Goal: Task Accomplishment & Management: Complete application form

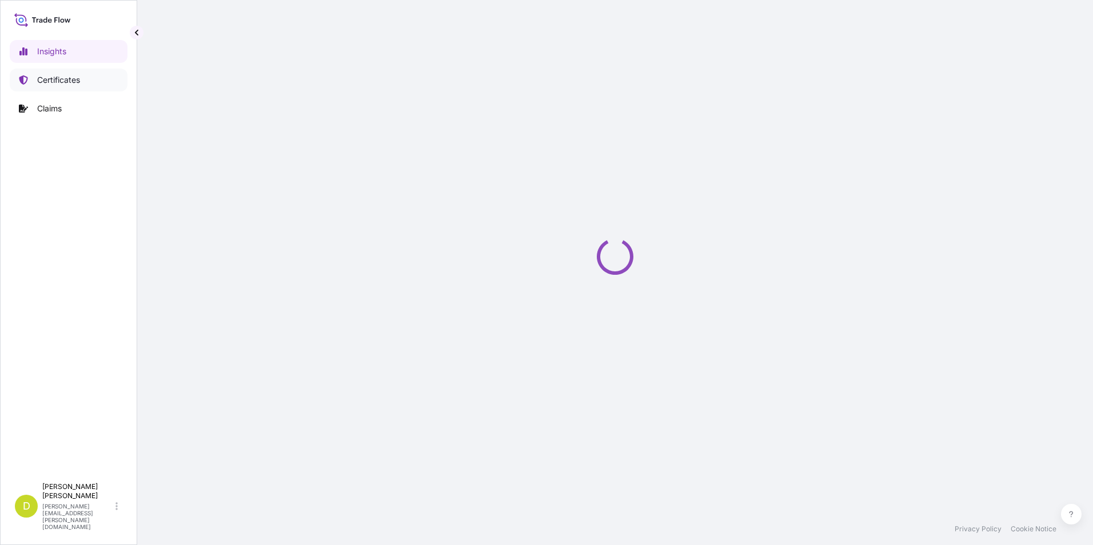
click at [72, 79] on p "Certificates" at bounding box center [58, 79] width 43 height 11
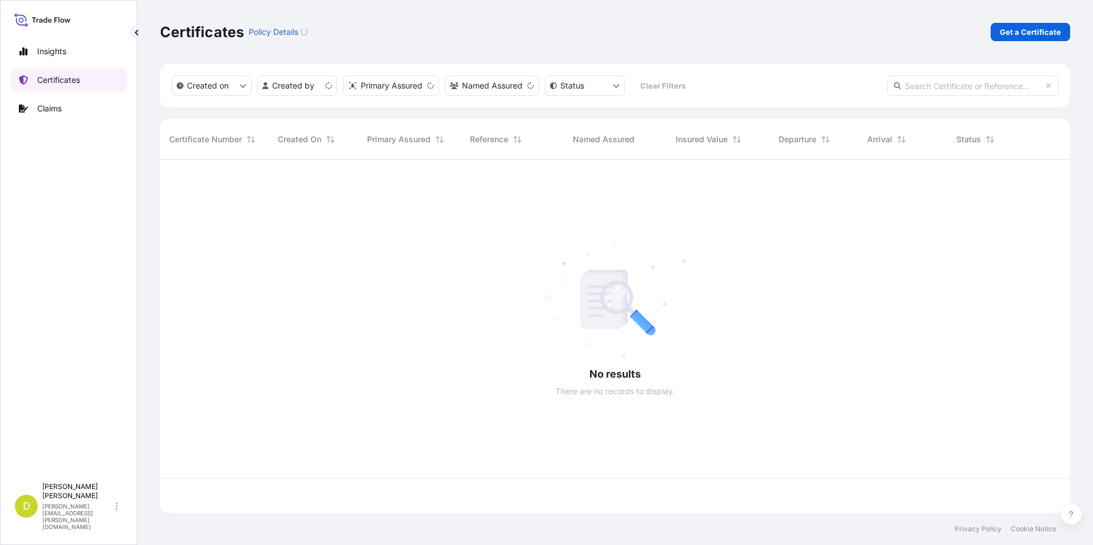
scroll to position [351, 901]
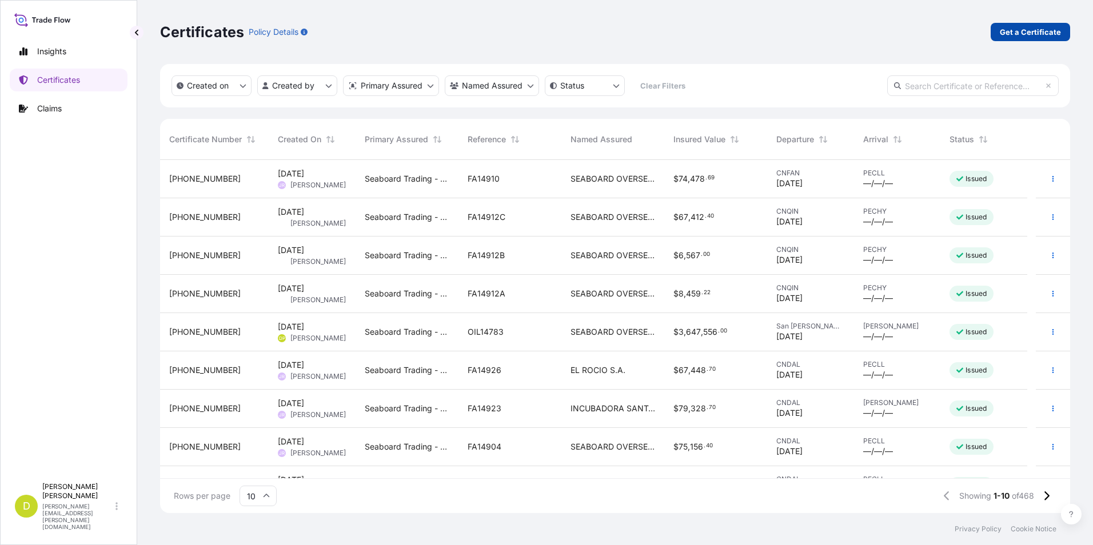
click at [1009, 33] on p "Get a Certificate" at bounding box center [1030, 31] width 61 height 11
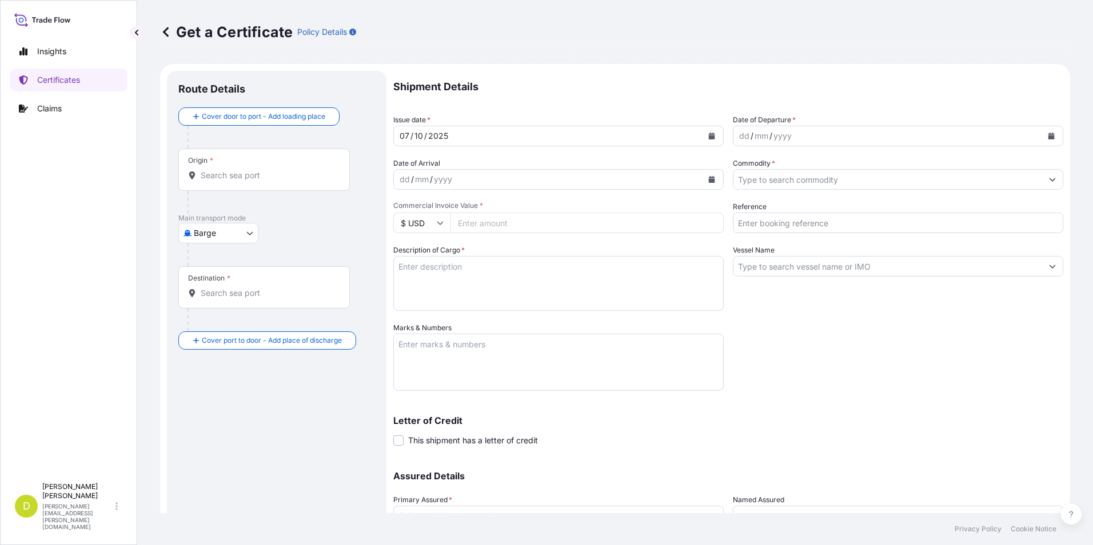
click at [203, 241] on body "Insights Certificates Claims D [PERSON_NAME] [PERSON_NAME][EMAIL_ADDRESS][PERSO…" at bounding box center [546, 272] width 1093 height 545
click at [240, 328] on span "Ocean Vessel" at bounding box center [225, 324] width 51 height 11
select select "Ocean Vessel"
click at [250, 178] on input "Origin *" at bounding box center [268, 179] width 135 height 11
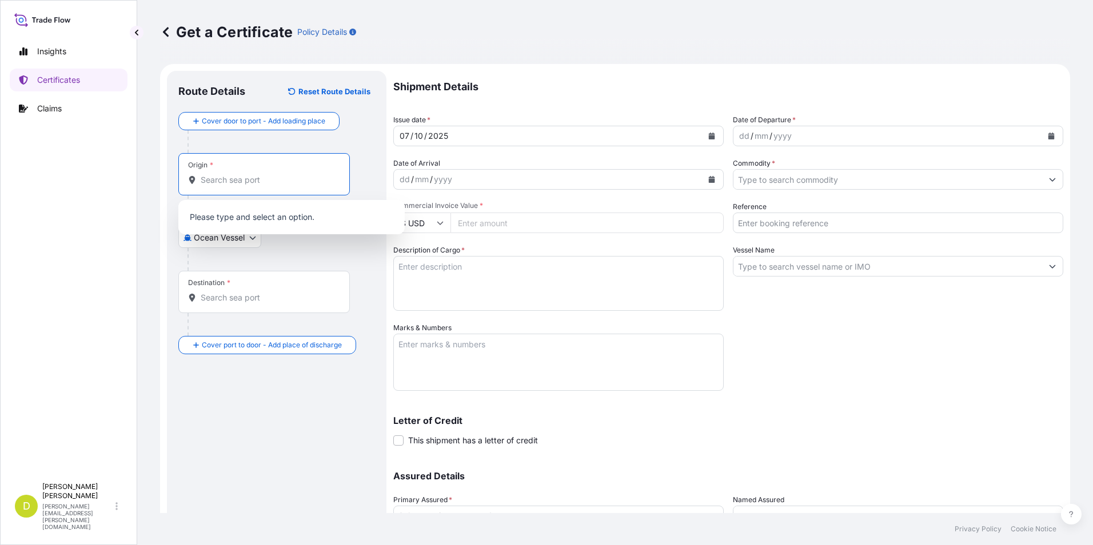
paste input "[GEOGRAPHIC_DATA][PERSON_NAME], [US_STATE] - [GEOGRAPHIC_DATA]"
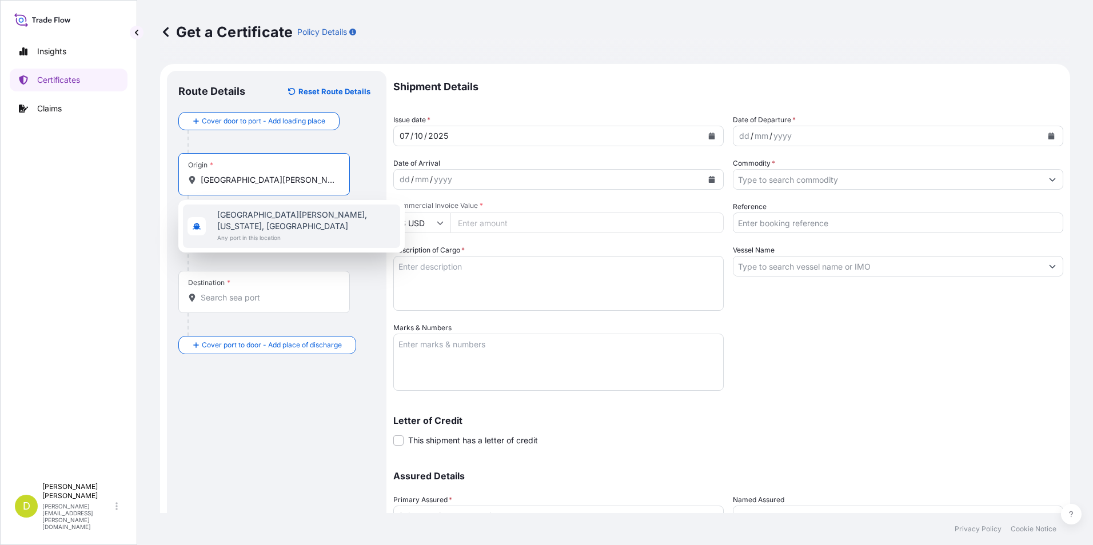
click at [258, 211] on span "[GEOGRAPHIC_DATA][PERSON_NAME], [US_STATE], [GEOGRAPHIC_DATA]" at bounding box center [306, 220] width 178 height 23
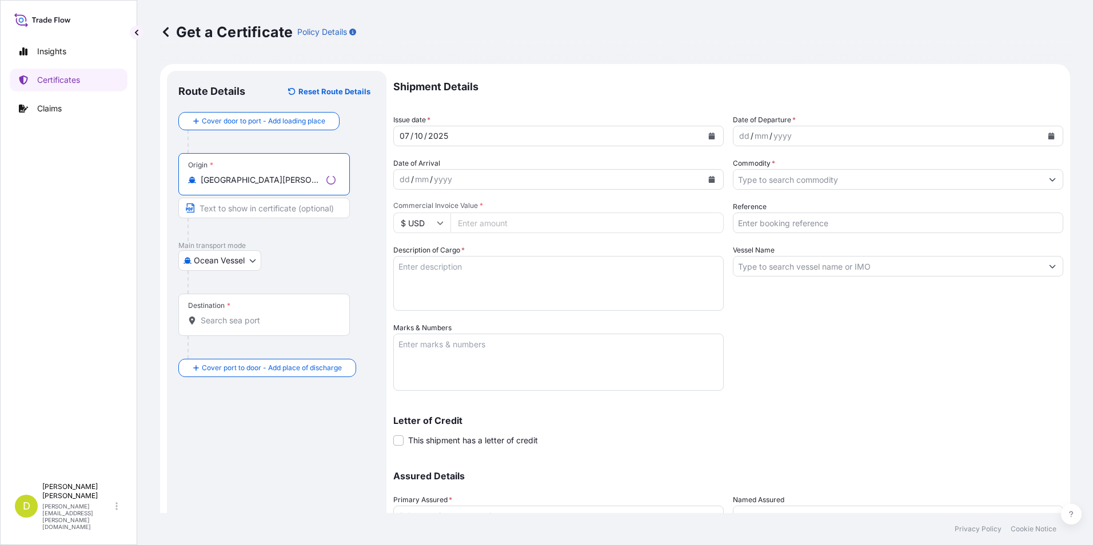
type input "[GEOGRAPHIC_DATA][PERSON_NAME], [US_STATE], [GEOGRAPHIC_DATA]"
click at [255, 212] on input "Text to appear on certificate" at bounding box center [263, 208] width 171 height 21
paste input "[GEOGRAPHIC_DATA][PERSON_NAME], [US_STATE] - [GEOGRAPHIC_DATA]"
type input "[GEOGRAPHIC_DATA][PERSON_NAME], [US_STATE] - [GEOGRAPHIC_DATA]"
click at [289, 319] on input "Destination *" at bounding box center [268, 320] width 135 height 11
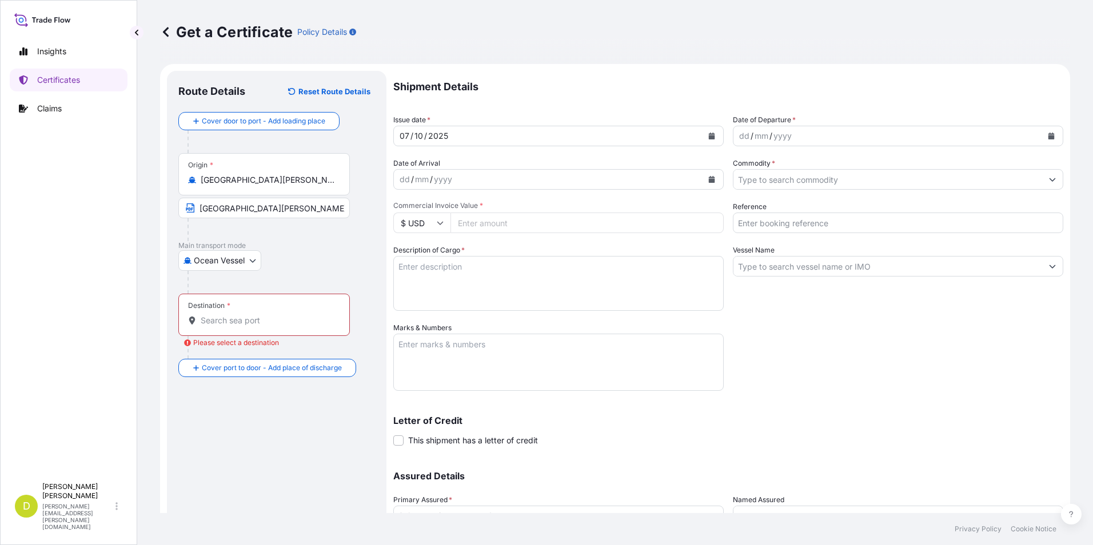
click at [256, 311] on div "Destination *" at bounding box center [263, 315] width 171 height 42
click at [256, 315] on input "Destination * Please select a destination" at bounding box center [268, 320] width 135 height 11
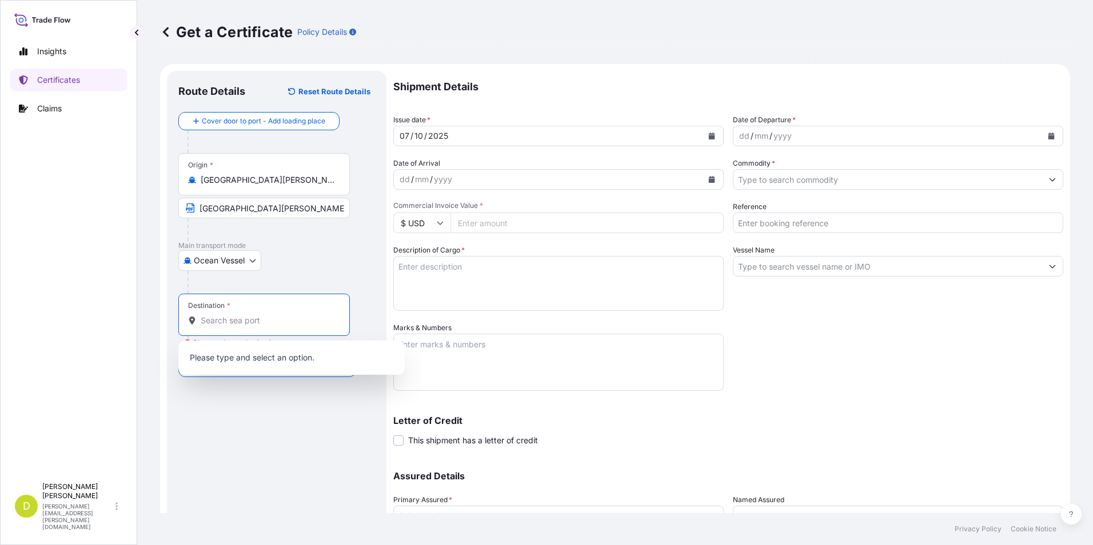
paste input "[GEOGRAPHIC_DATA][PERSON_NAME], [GEOGRAPHIC_DATA]"
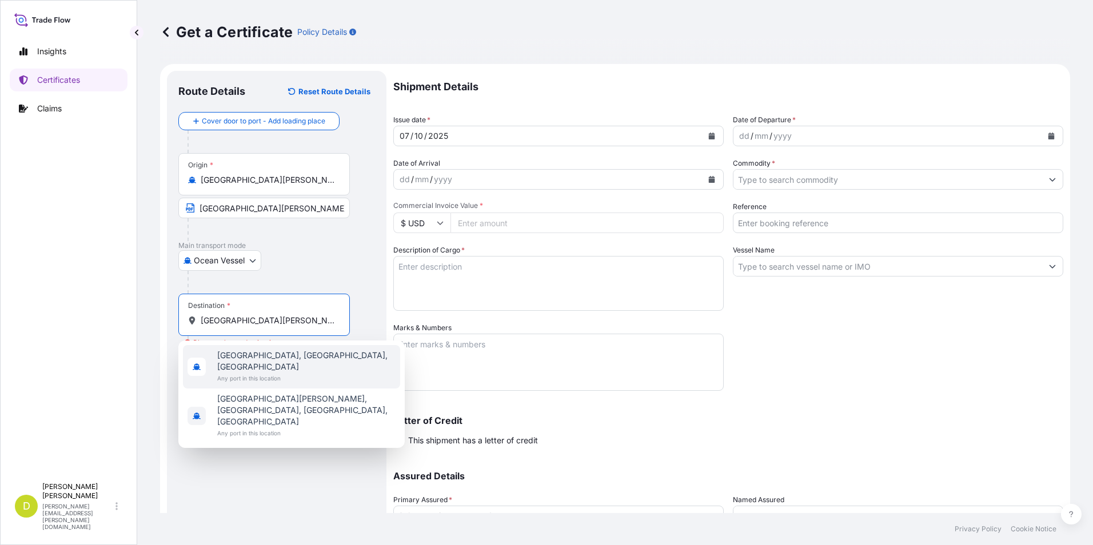
click at [326, 373] on span "Any port in this location" at bounding box center [306, 378] width 178 height 11
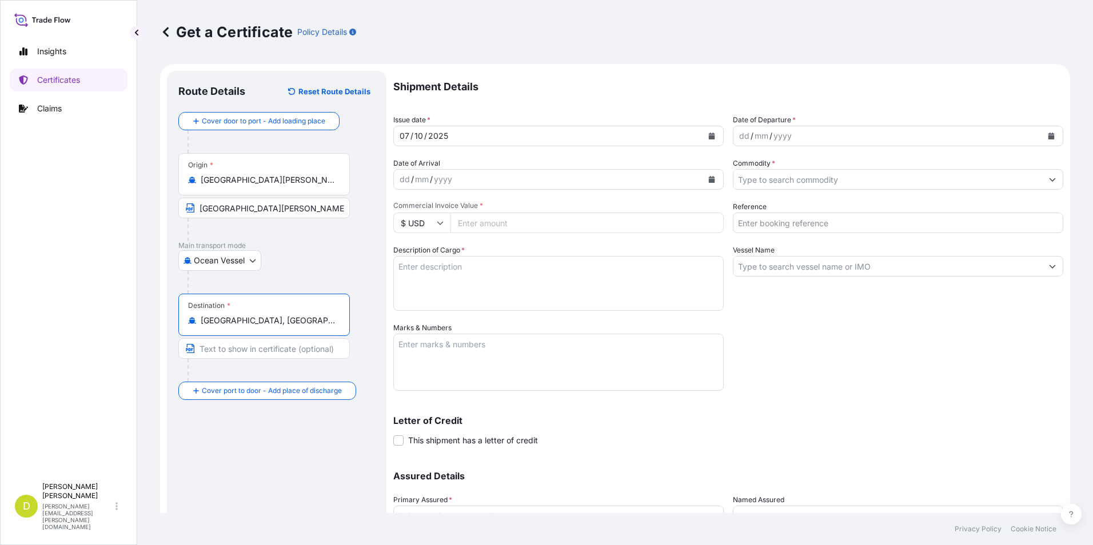
type input "[GEOGRAPHIC_DATA], [GEOGRAPHIC_DATA], [GEOGRAPHIC_DATA]"
click at [259, 351] on input "Text to appear on certificate" at bounding box center [263, 348] width 171 height 21
paste input "[GEOGRAPHIC_DATA][PERSON_NAME], [GEOGRAPHIC_DATA]"
type input "[GEOGRAPHIC_DATA][PERSON_NAME], [GEOGRAPHIC_DATA]"
click at [338, 282] on div at bounding box center [280, 282] width 187 height 23
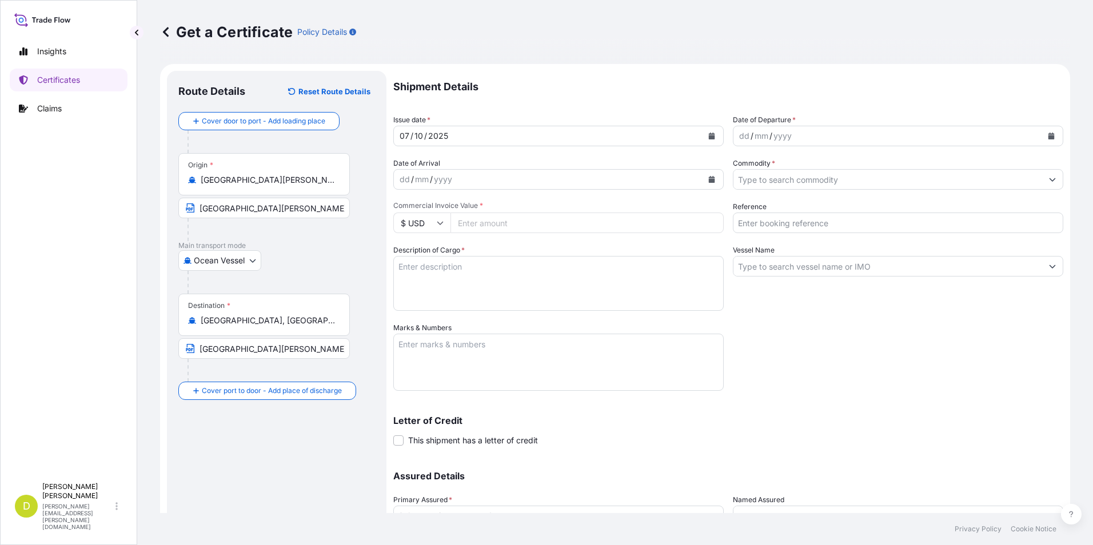
click at [739, 139] on div "dd" at bounding box center [744, 136] width 13 height 14
click at [743, 134] on div "dd" at bounding box center [744, 136] width 13 height 14
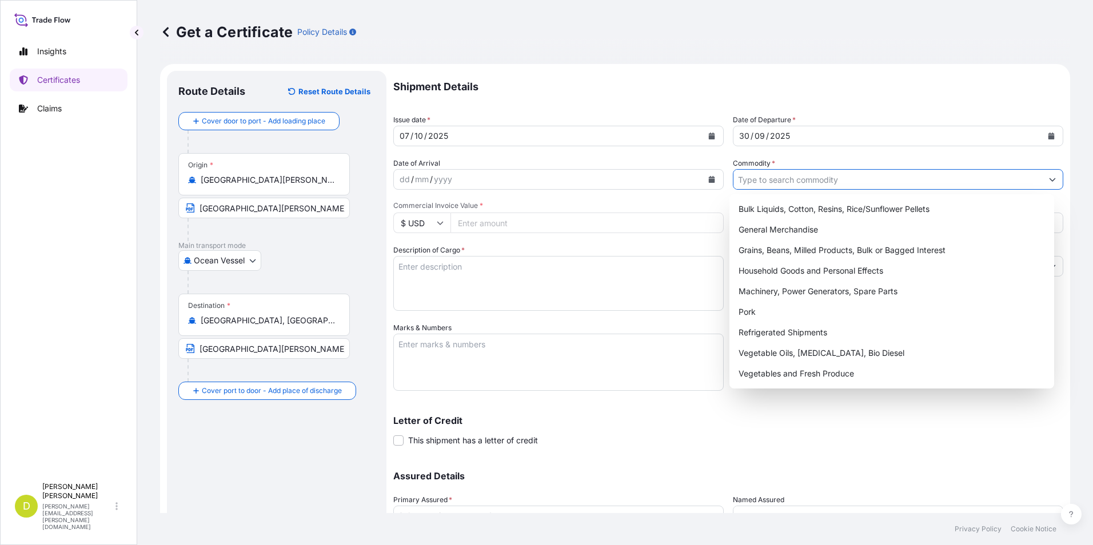
click at [766, 181] on input "Commodity *" at bounding box center [887, 179] width 309 height 21
click at [765, 243] on div "Grains, Beans, Milled Products, Bulk or Bagged Interest" at bounding box center [892, 250] width 316 height 21
type input "Grains, Beans, Milled Products, Bulk or Bagged Interest"
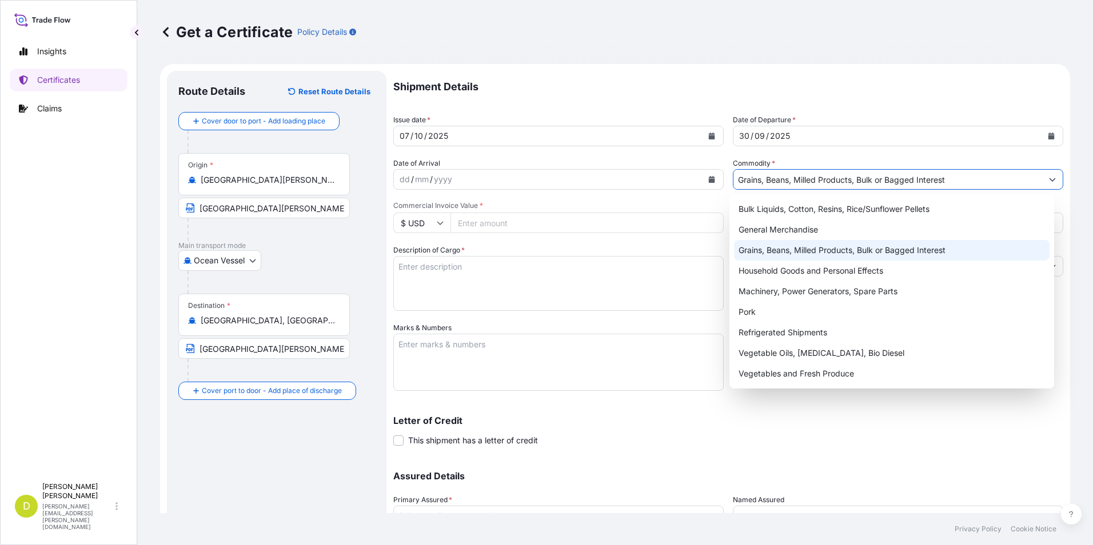
click at [857, 249] on div "Grains, Beans, Milled Products, Bulk or Bagged Interest" at bounding box center [892, 250] width 316 height 21
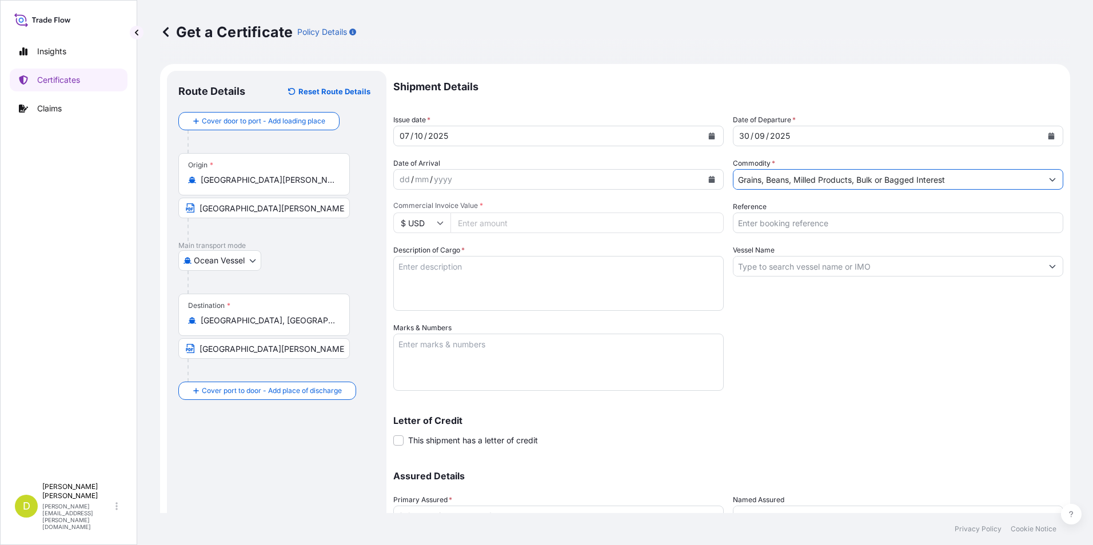
click at [845, 227] on input "Reference" at bounding box center [898, 223] width 330 height 21
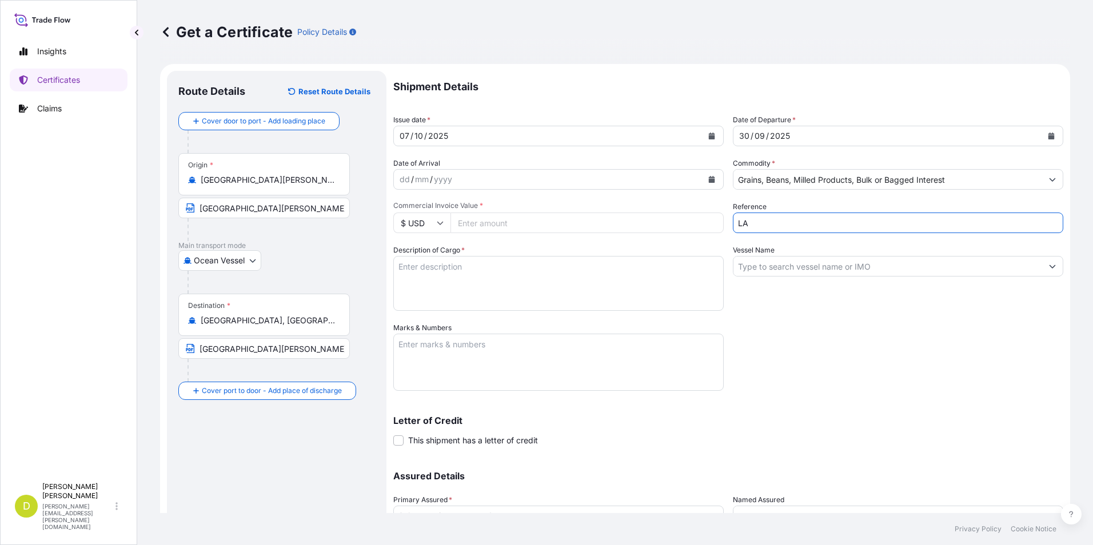
type input "L"
type input "AL14799"
click at [835, 261] on input "Vessel Name" at bounding box center [887, 266] width 309 height 21
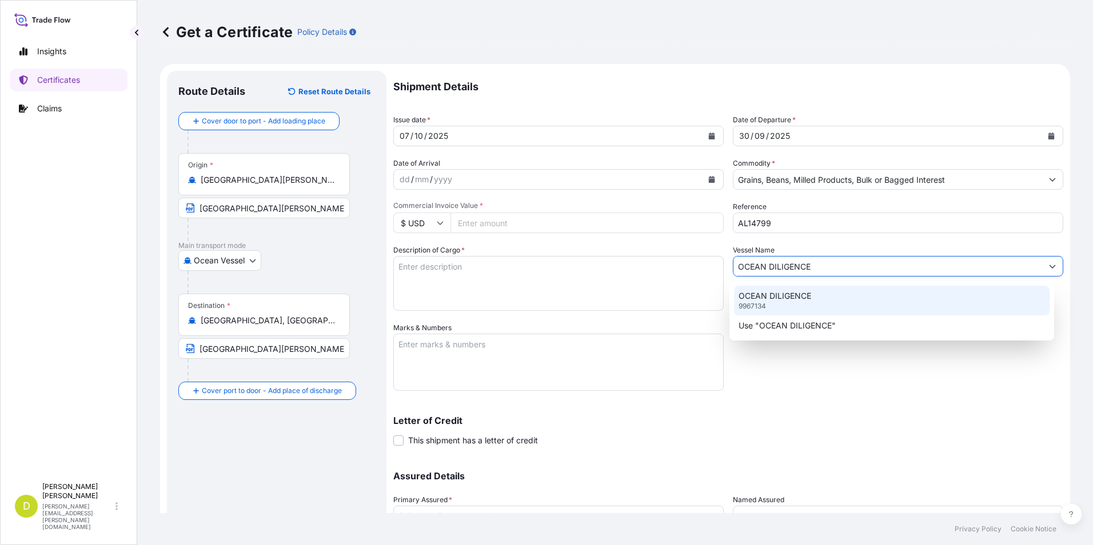
click at [825, 297] on div "OCEAN DILIGENCE 9967134" at bounding box center [892, 301] width 316 height 30
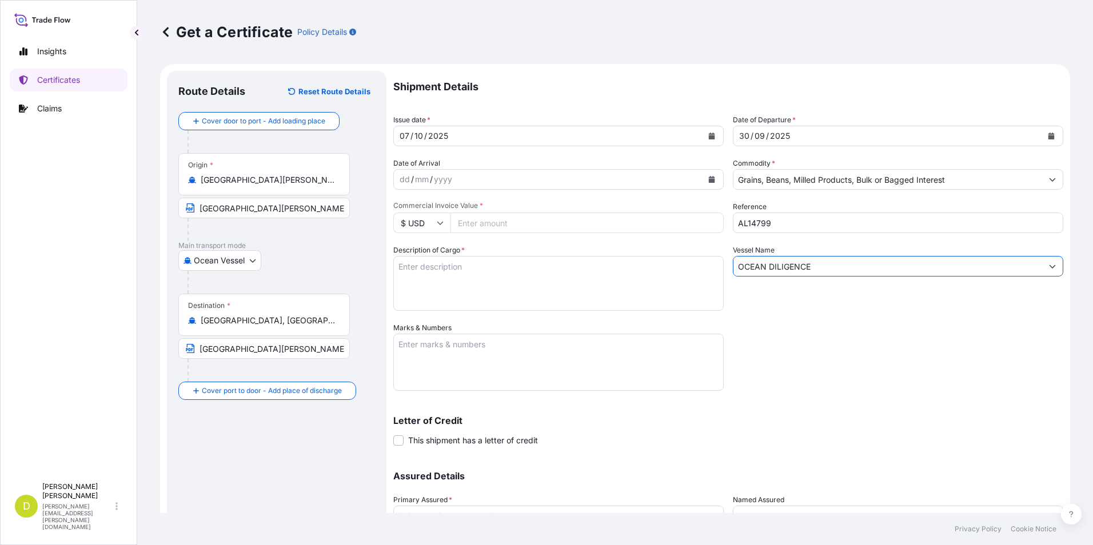
type input "OCEAN DILIGENCE"
click at [495, 230] on input "Commercial Invoice Value *" at bounding box center [586, 223] width 273 height 21
type input "570855"
type input "570855.59"
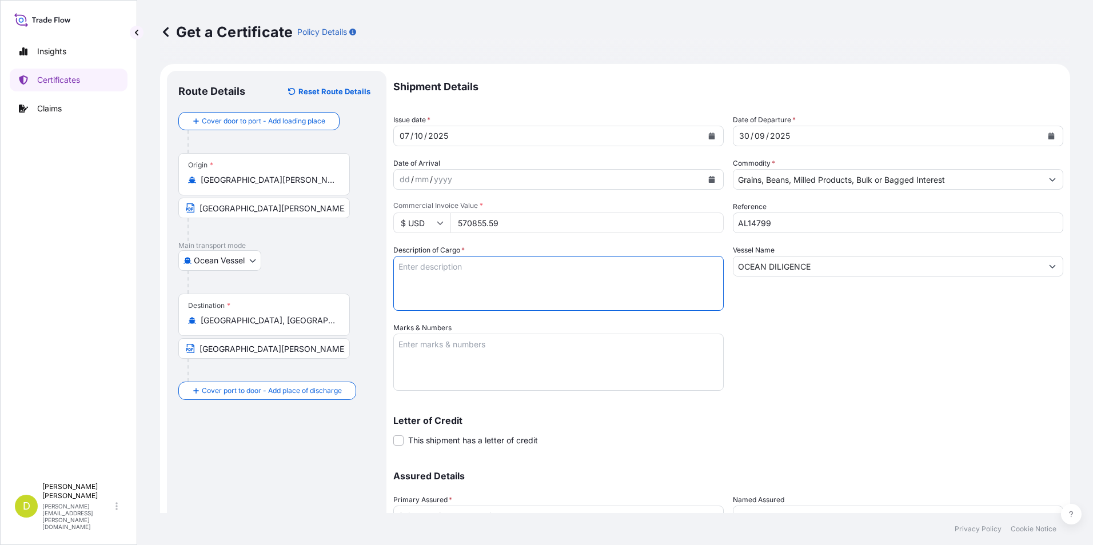
click at [509, 284] on textarea "Description of Cargo *" at bounding box center [558, 283] width 330 height 55
click at [573, 278] on textarea "Description of Cargo *" at bounding box center [558, 283] width 330 height 55
paste textarea "2.385,144"
click at [560, 267] on textarea "2.385,144" at bounding box center [558, 283] width 330 height 55
click at [637, 270] on textarea "2.385,144 MT," at bounding box center [558, 283] width 330 height 55
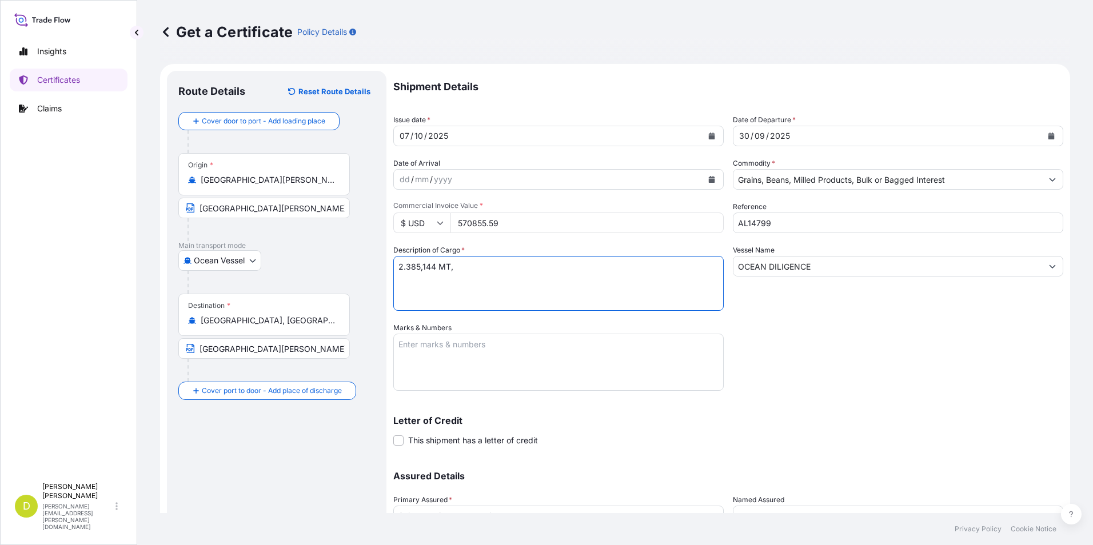
paste textarea "U.S YELLOW CORN #2 OR BETTER, IN BULK"
click at [649, 277] on textarea "2.385,144 MT, U.S YELLOW CORN #2 OR BETTER, IN BULK" at bounding box center [558, 283] width 330 height 55
click at [643, 266] on textarea "2.385,144 MT, U.S YELLOW CORN #2 OR BETTER, IN BULK" at bounding box center [558, 283] width 330 height 55
click at [701, 270] on textarea "2.385,144 MT, U.S YELLOW CORN #2 OR BETTER, IN BULK," at bounding box center [558, 283] width 330 height 55
click at [653, 271] on textarea "2.385,144 MT, U.S YELLOW CORN #2 OR BETTER, IN BULK," at bounding box center [558, 283] width 330 height 55
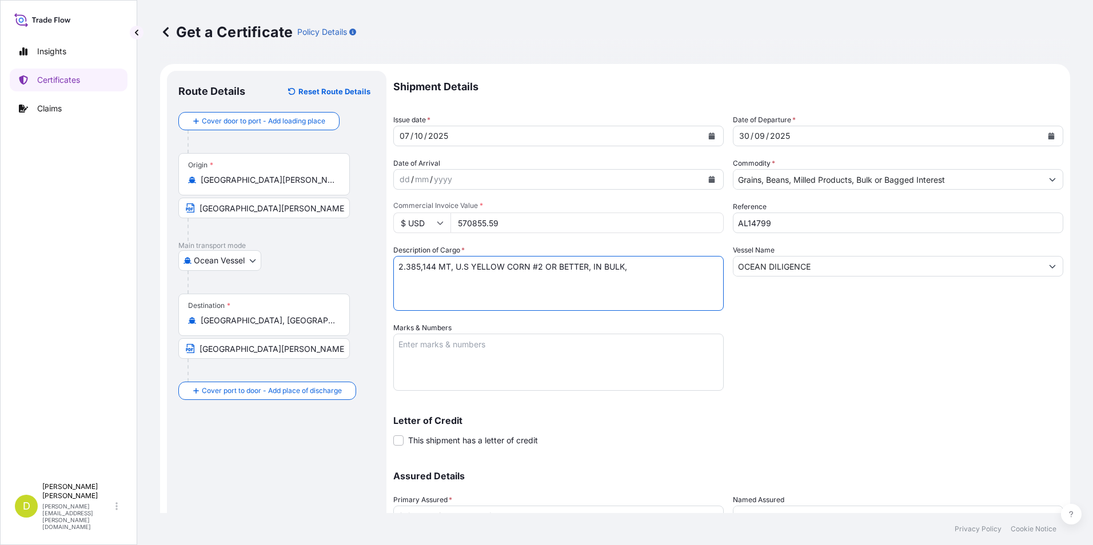
paste textarea "Set No. 20"
click at [628, 265] on textarea "2.385,144 MT, U.S YELLOW CORN #2 OR BETTER, IN BULK, Set No. 20" at bounding box center [558, 283] width 330 height 55
click at [691, 266] on textarea "2.385,144 MT, U.S YELLOW CORN #2 OR BETTER, IN BULK, B/L Set No. 20" at bounding box center [558, 283] width 330 height 55
drag, startPoint x: 647, startPoint y: 303, endPoint x: 660, endPoint y: 294, distance: 15.7
click at [647, 303] on textarea "2.385,144 MT, U.S YELLOW CORN #2 OR BETTER, IN BULK, B/L Set No. 20," at bounding box center [558, 283] width 330 height 55
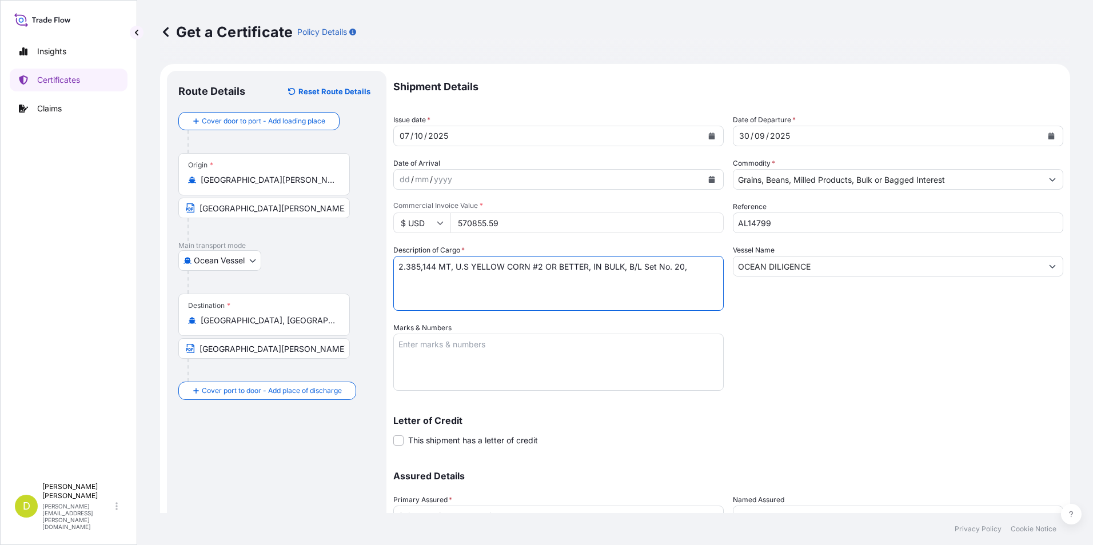
click at [698, 263] on textarea "2.385,144 MT, U.S YELLOW CORN #2 OR BETTER, IN BULK, B/L Set No. 20," at bounding box center [558, 283] width 330 height 55
type textarea "2.385,144 MT, U.S YELLOW CORN #2 OR BETTER, IN BULK, B/L Set No. 20, B/L DATED:…"
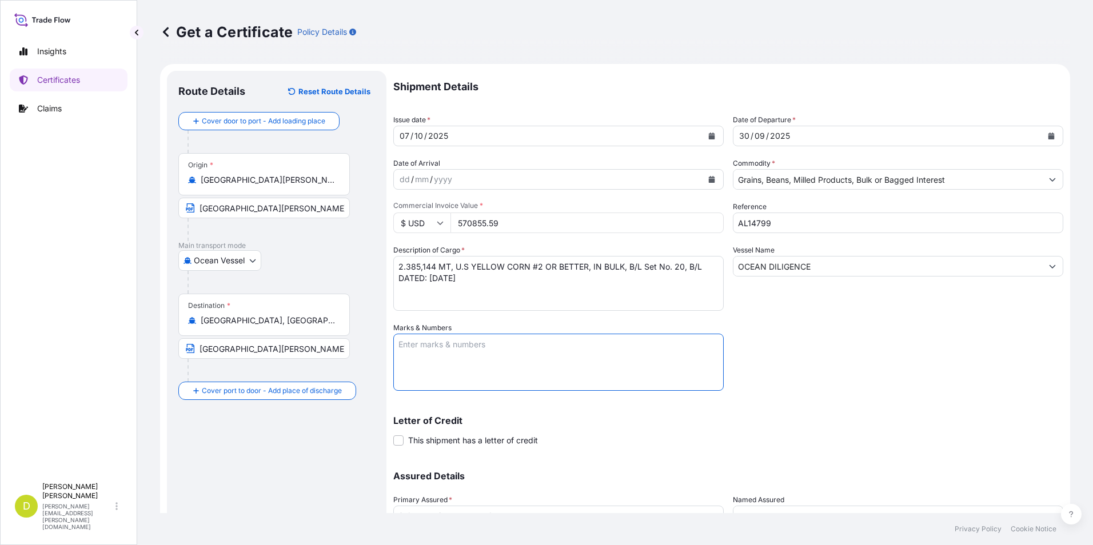
click at [620, 346] on textarea "Marks & Numbers" at bounding box center [558, 362] width 330 height 57
click at [616, 368] on textarea "CONSIGNEE/NOTIFY:" at bounding box center [558, 362] width 330 height 57
paste textarea "SEABOARD OVERSEAS [GEOGRAPHIC_DATA] S.A.S., [STREET_ADDRESS]."
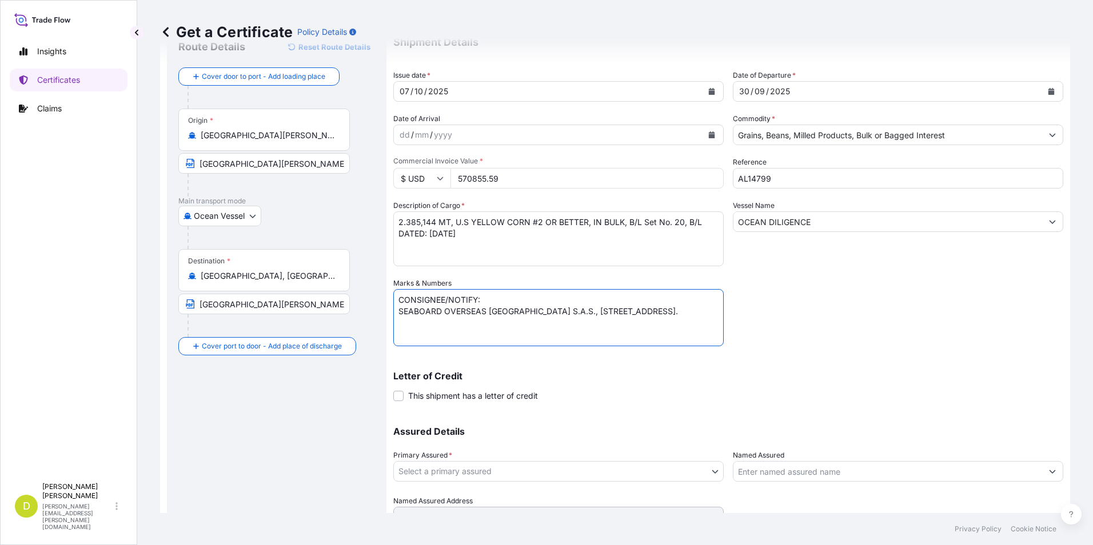
scroll to position [98, 0]
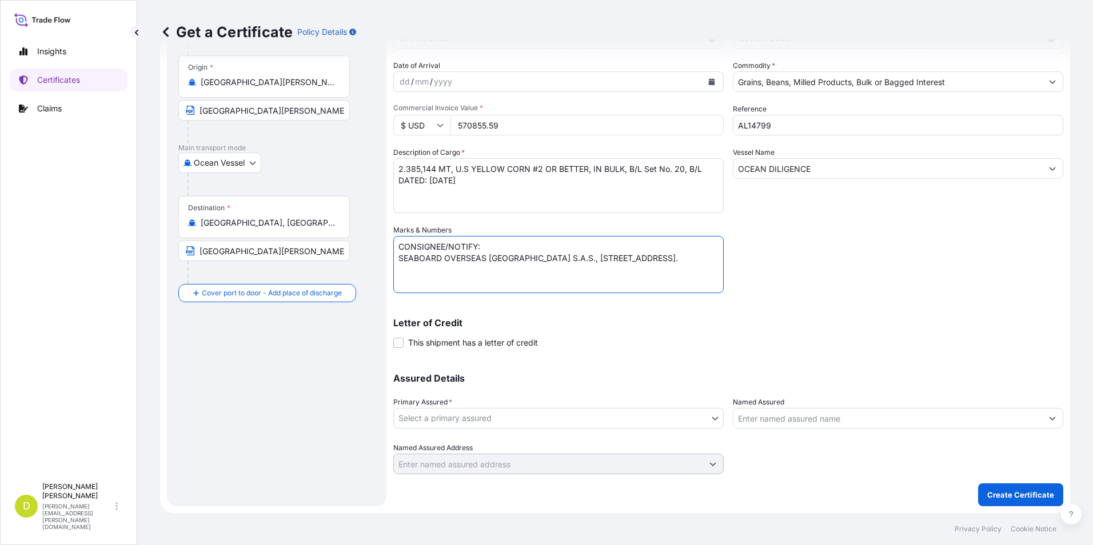
type textarea "CONSIGNEE/NOTIFY: SEABOARD OVERSEAS [GEOGRAPHIC_DATA] S.A.S., [STREET_ADDRESS]."
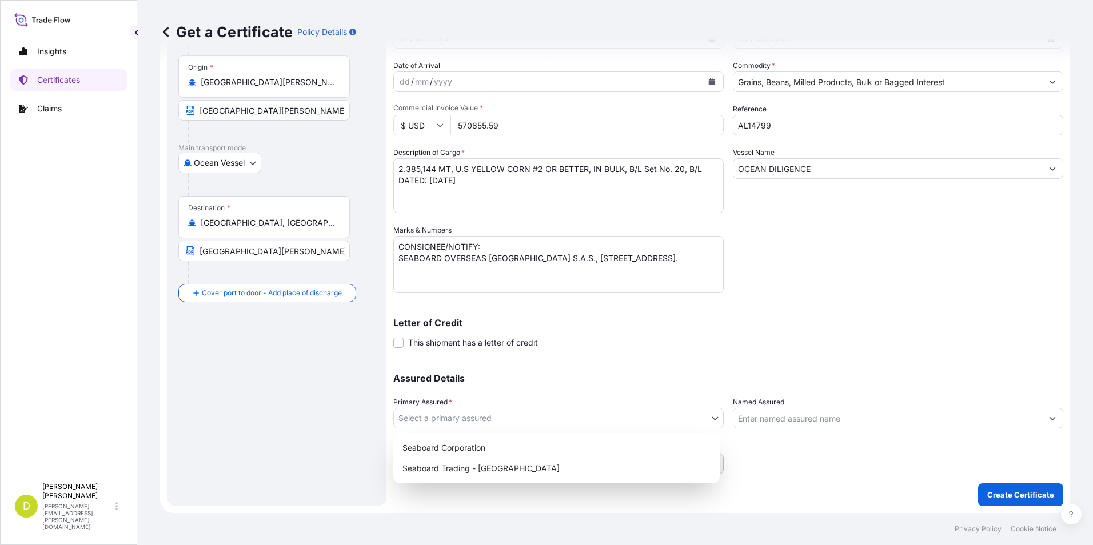
click at [590, 419] on body "Insights Certificates Claims D [PERSON_NAME] [PERSON_NAME][EMAIL_ADDRESS][PERSO…" at bounding box center [546, 272] width 1093 height 545
click at [549, 463] on div "Seaboard Trading - [GEOGRAPHIC_DATA]" at bounding box center [556, 468] width 317 height 21
select select "31639"
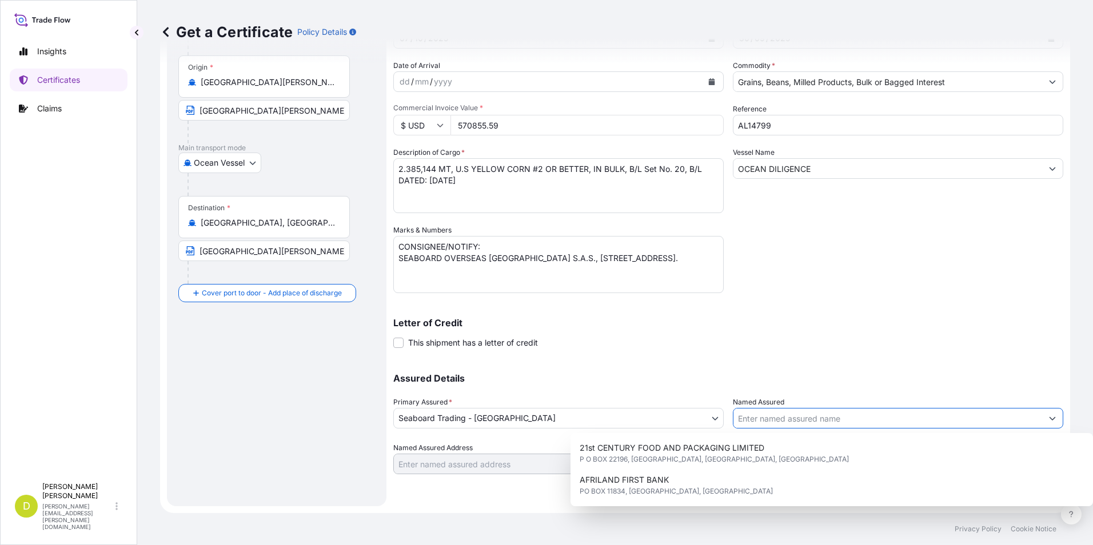
click at [751, 421] on input "Named Assured" at bounding box center [887, 418] width 309 height 21
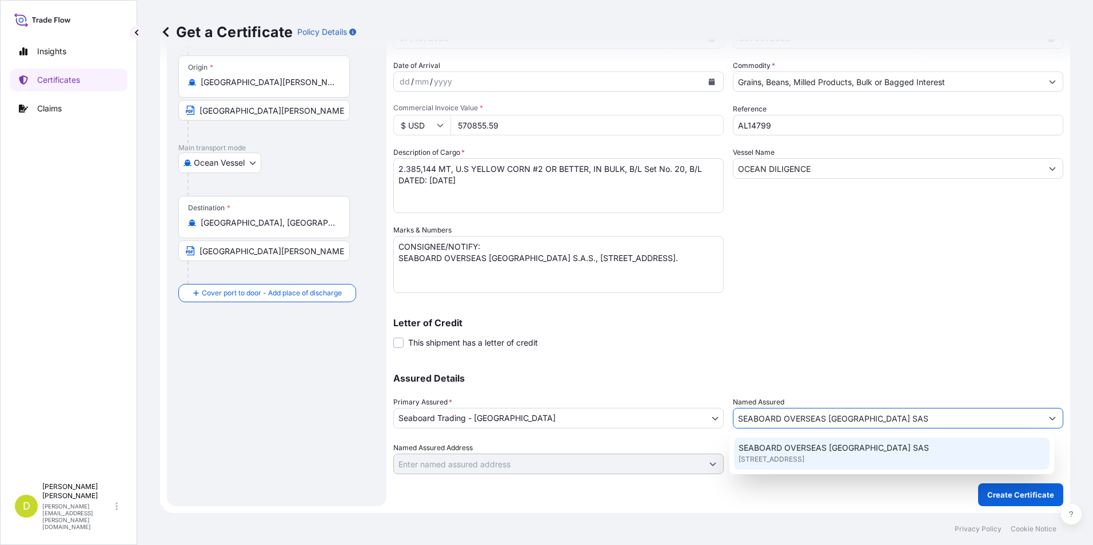
click at [804, 456] on span "[STREET_ADDRESS]" at bounding box center [771, 459] width 66 height 11
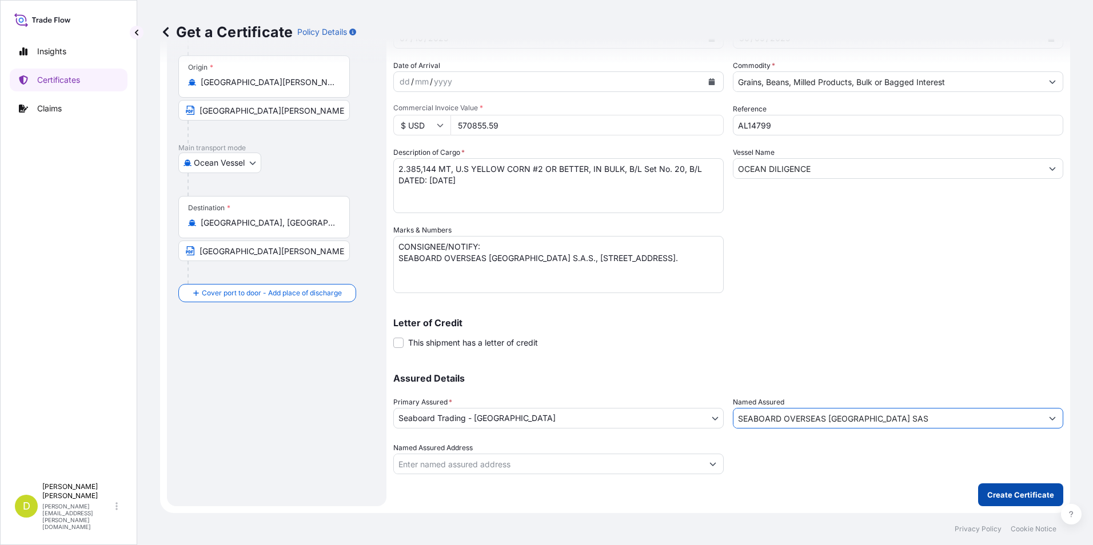
type input "SEABOARD OVERSEAS [GEOGRAPHIC_DATA] SAS"
click at [1011, 487] on button "Create Certificate" at bounding box center [1020, 494] width 85 height 23
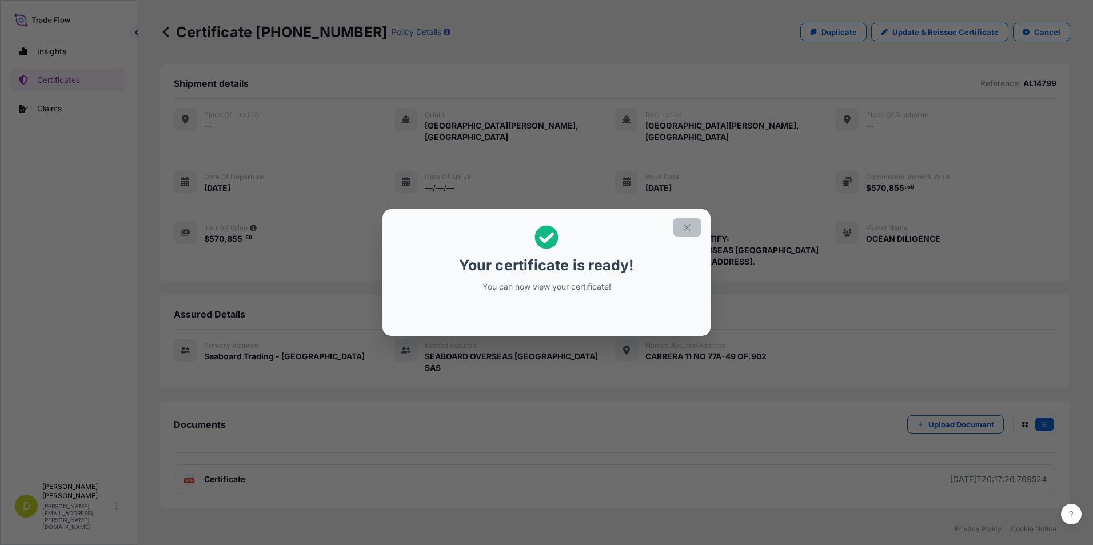
click at [685, 230] on icon "button" at bounding box center [687, 227] width 10 height 10
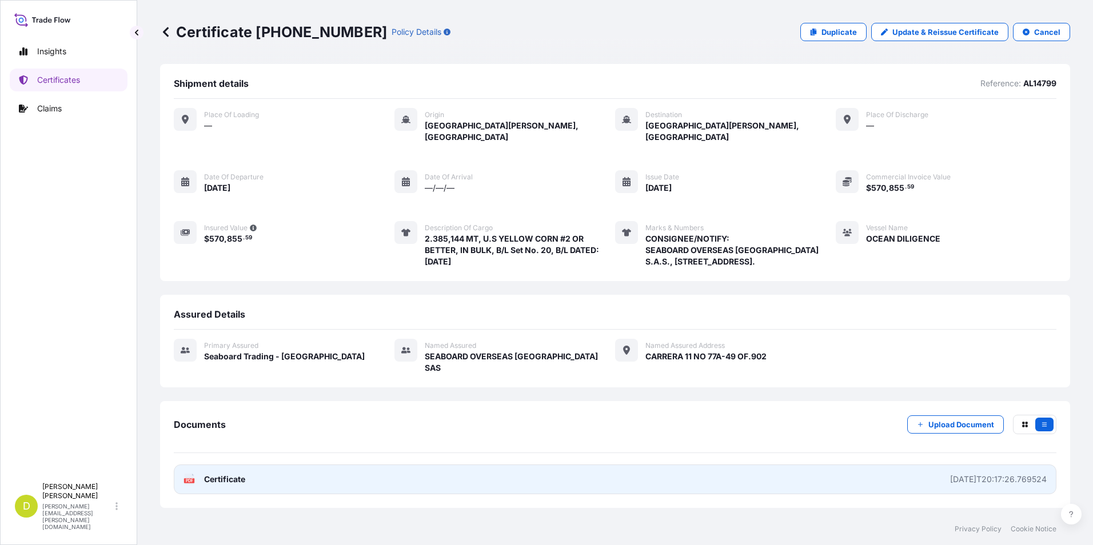
click at [884, 465] on link "PDF Certificate [DATE]T20:17:26.769524" at bounding box center [615, 480] width 882 height 30
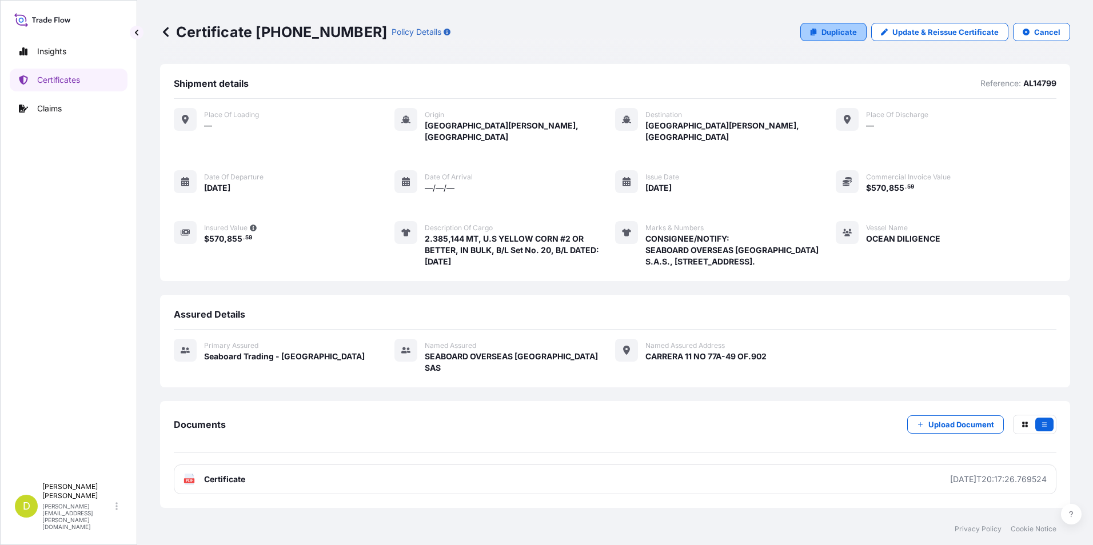
click at [841, 31] on p "Duplicate" at bounding box center [838, 31] width 35 height 11
select select "Ocean Vessel"
select select "31639"
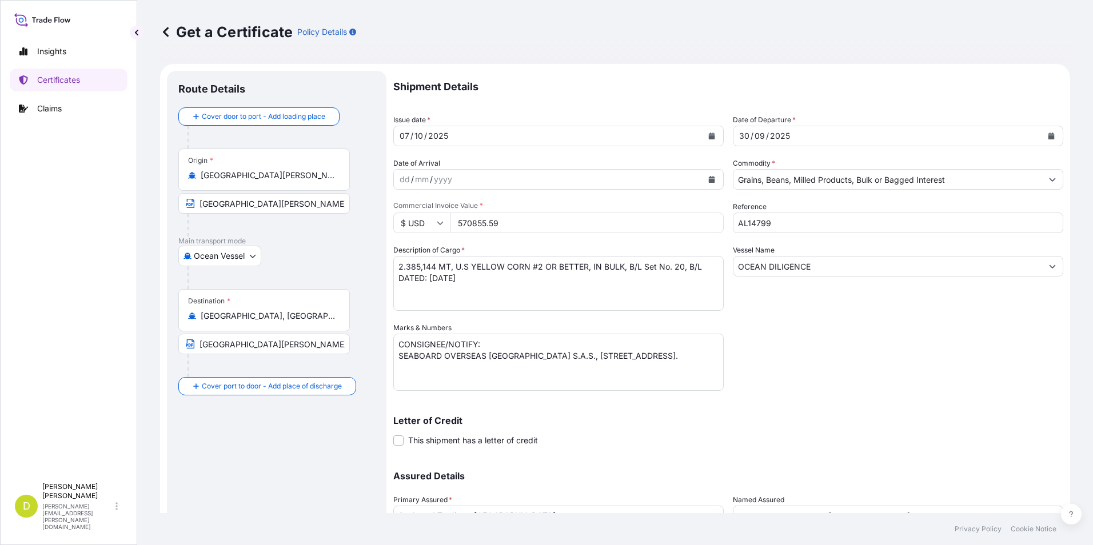
click at [760, 138] on div "09" at bounding box center [759, 136] width 13 height 14
click at [738, 141] on div "30" at bounding box center [744, 136] width 13 height 14
click at [739, 137] on div "30" at bounding box center [744, 136] width 13 height 14
drag, startPoint x: 433, startPoint y: 265, endPoint x: 371, endPoint y: 264, distance: 61.7
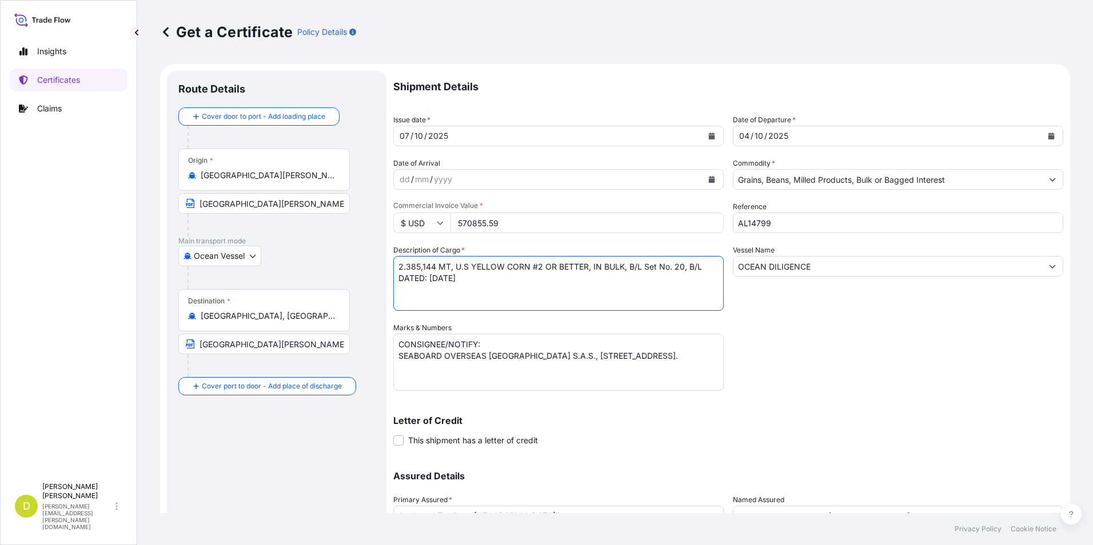
click at [371, 264] on form "Route Details Cover door to port - Add loading place Place of loading Road / [G…" at bounding box center [615, 337] width 910 height 547
paste textarea "11.250,000"
click at [459, 285] on textarea "2.385,144 MT, U.S YELLOW CORN #2 OR BETTER, IN BULK, B/L Set No. 20, B/L DATED:…" at bounding box center [558, 283] width 330 height 55
click at [542, 284] on textarea "2.385,144 MT, U.S YELLOW CORN #2 OR BETTER, IN BULK, B/L Set No. 20, B/L DATED:…" at bounding box center [558, 283] width 330 height 55
paste textarea "2.074,458"
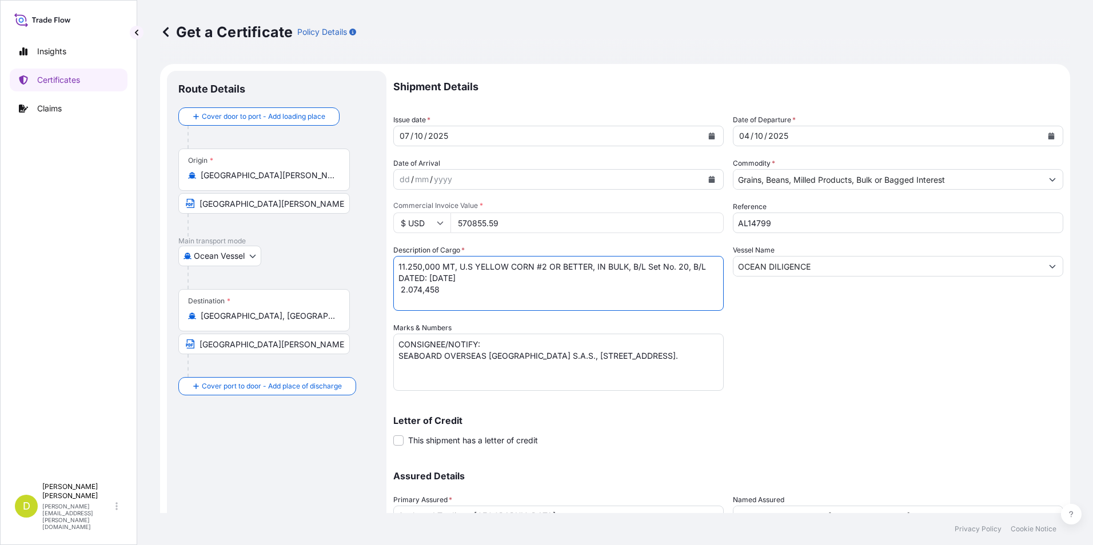
drag, startPoint x: 540, startPoint y: 283, endPoint x: 459, endPoint y: 267, distance: 82.0
click at [459, 267] on textarea "2.385,144 MT, U.S YELLOW CORN #2 OR BETTER, IN BULK, B/L Set No. 20, B/L DATED:…" at bounding box center [558, 283] width 330 height 55
click at [465, 291] on textarea "2.385,144 MT, U.S YELLOW CORN #2 OR BETTER, IN BULK, B/L Set No. 20, B/L DATED:…" at bounding box center [558, 283] width 330 height 55
paste textarea "U.S YELLOW CORN #2 OR BETTER, IN BULK, B/L Set No. 20, B/L DATED: [DATE]"
drag, startPoint x: 686, startPoint y: 267, endPoint x: 693, endPoint y: 268, distance: 7.5
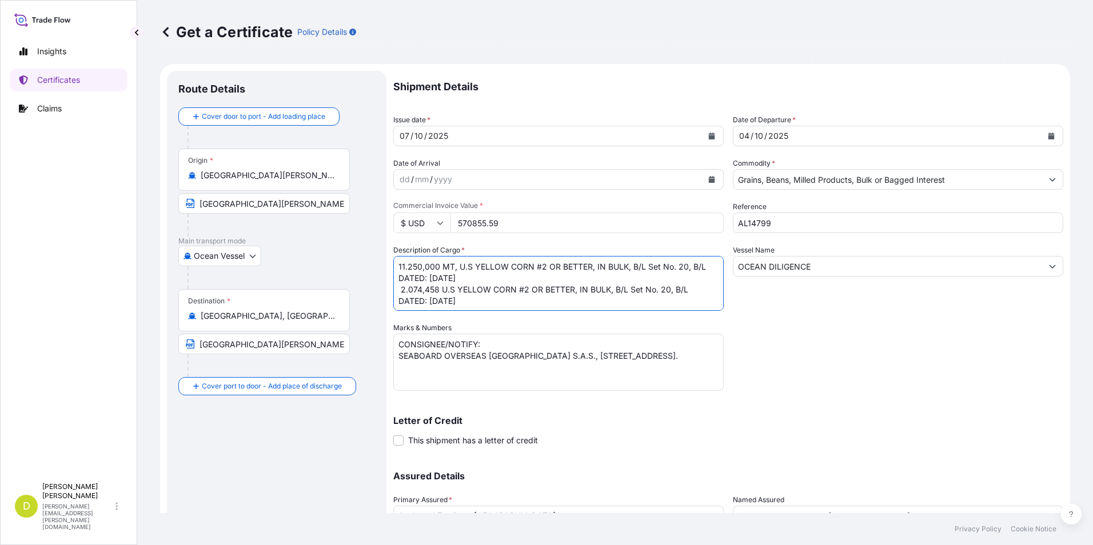
click at [686, 267] on textarea "2.385,144 MT, U.S YELLOW CORN #2 OR BETTER, IN BULK, B/L Set No. 20, B/L DATED:…" at bounding box center [558, 283] width 330 height 55
click at [666, 287] on textarea "2.385,144 MT, U.S YELLOW CORN #2 OR BETTER, IN BULK, B/L Set No. 20, B/L DATED:…" at bounding box center [558, 283] width 330 height 55
click at [667, 287] on textarea "2.385,144 MT, U.S YELLOW CORN #2 OR BETTER, IN BULK, B/L Set No. 20, B/L DATED:…" at bounding box center [558, 283] width 330 height 55
click at [671, 302] on textarea "2.385,144 MT, U.S YELLOW CORN #2 OR BETTER, IN BULK, B/L Set No. 20, B/L DATED:…" at bounding box center [558, 283] width 330 height 55
drag, startPoint x: 487, startPoint y: 279, endPoint x: 430, endPoint y: 281, distance: 57.2
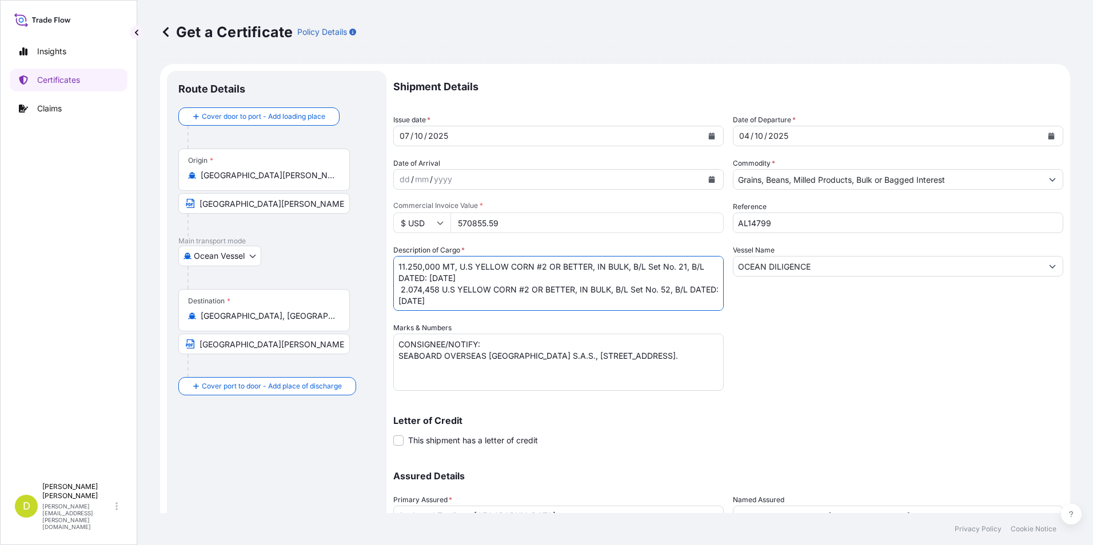
click at [430, 281] on textarea "2.385,144 MT, U.S YELLOW CORN #2 OR BETTER, IN BULK, B/L Set No. 20, B/L DATED:…" at bounding box center [558, 283] width 330 height 55
drag, startPoint x: 489, startPoint y: 301, endPoint x: 431, endPoint y: 291, distance: 58.5
click at [431, 291] on textarea "2.385,144 MT, U.S YELLOW CORN #2 OR BETTER, IN BULK, B/L Set No. 20, B/L DATED:…" at bounding box center [558, 283] width 330 height 55
type textarea "11.250,000 MT, U.S YELLOW CORN #2 OR BETTER, IN BULK, B/L Set No. 21, B/L DATED…"
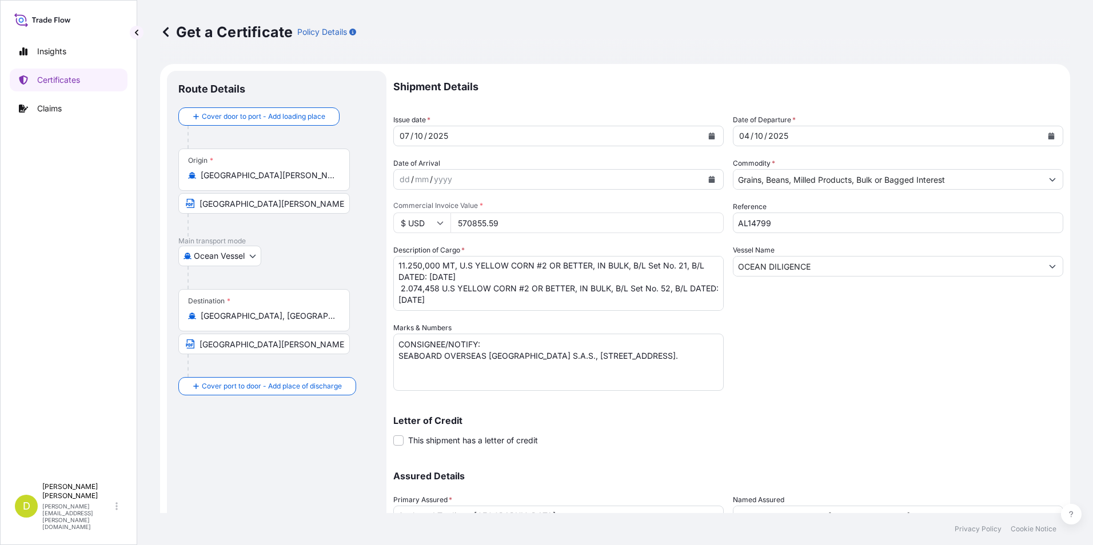
click at [628, 219] on input "570855.59" at bounding box center [586, 223] width 273 height 21
type input "3189049.13"
click at [797, 403] on div "Letter of Credit This shipment has a letter of credit Letter of credit * Letter…" at bounding box center [728, 424] width 670 height 44
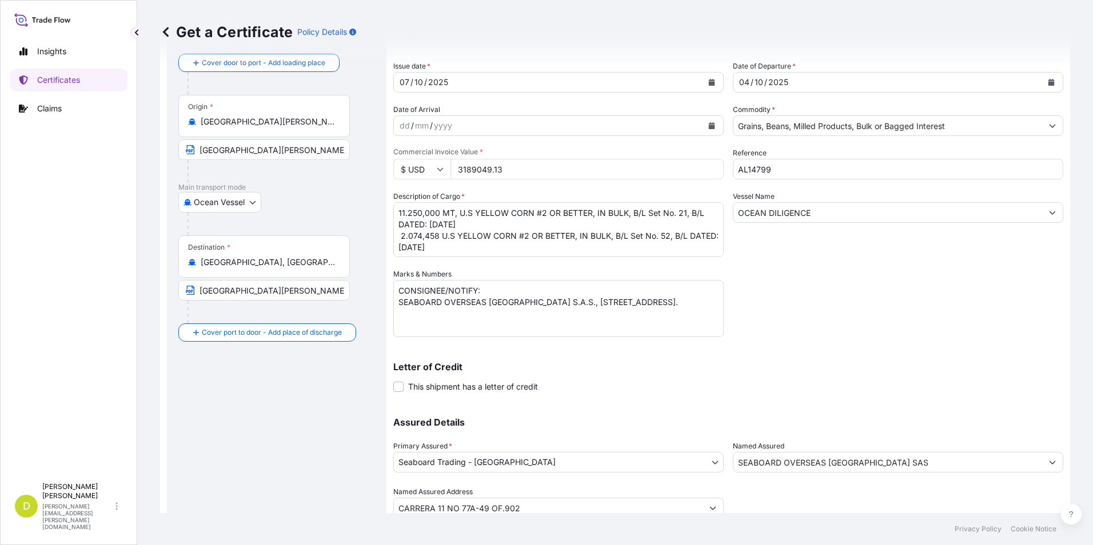
scroll to position [98, 0]
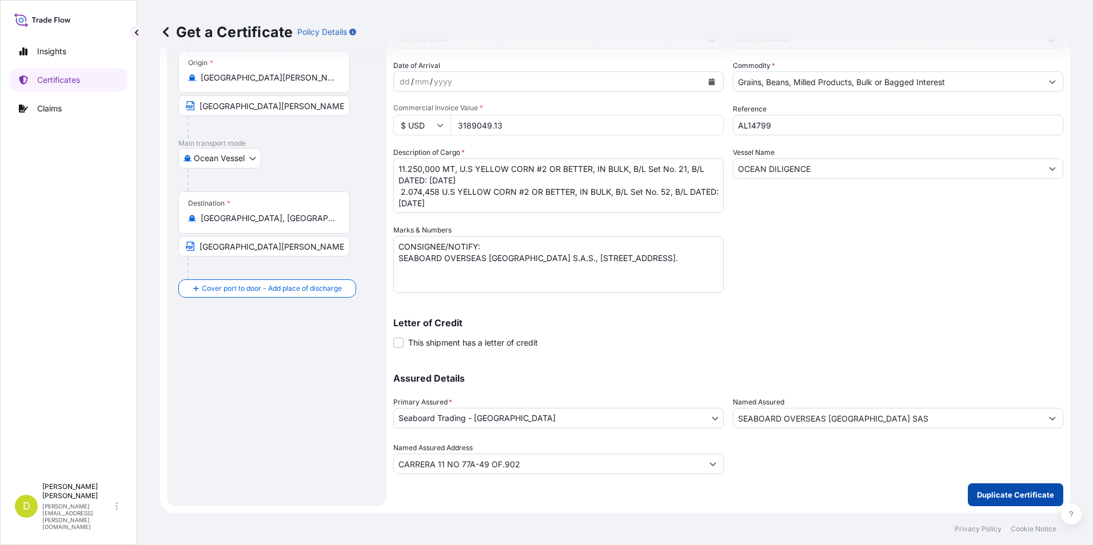
click at [984, 491] on p "Duplicate Certificate" at bounding box center [1015, 494] width 77 height 11
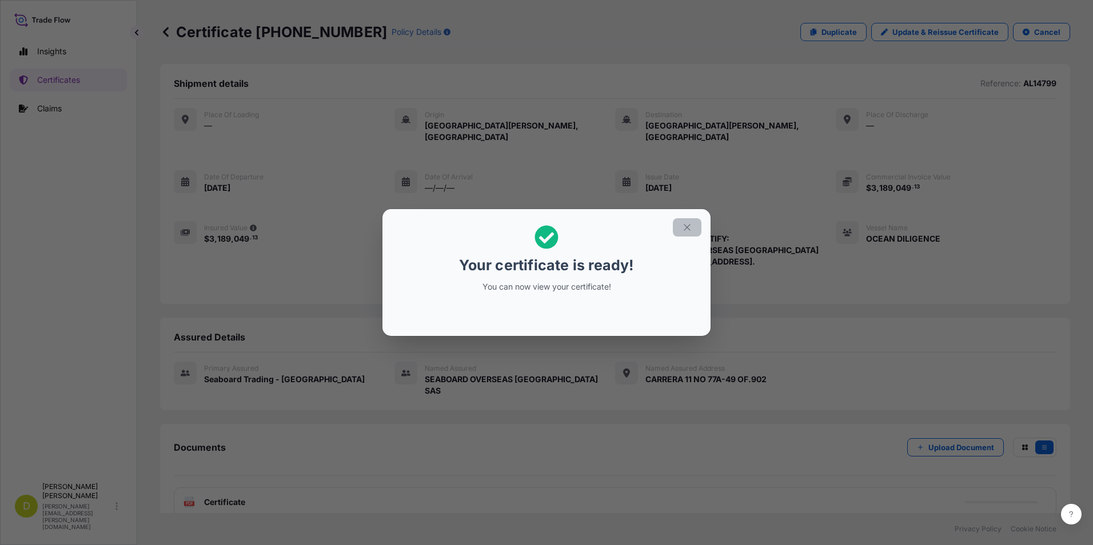
click at [687, 221] on button "button" at bounding box center [687, 227] width 29 height 18
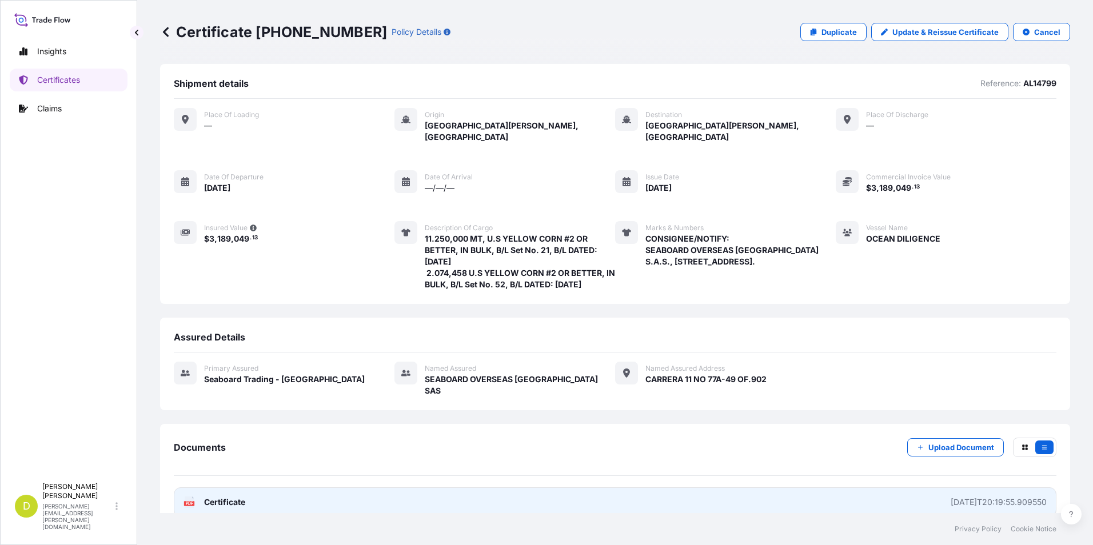
click at [895, 488] on link "PDF Certificate [DATE]T20:19:55.909550" at bounding box center [615, 502] width 882 height 30
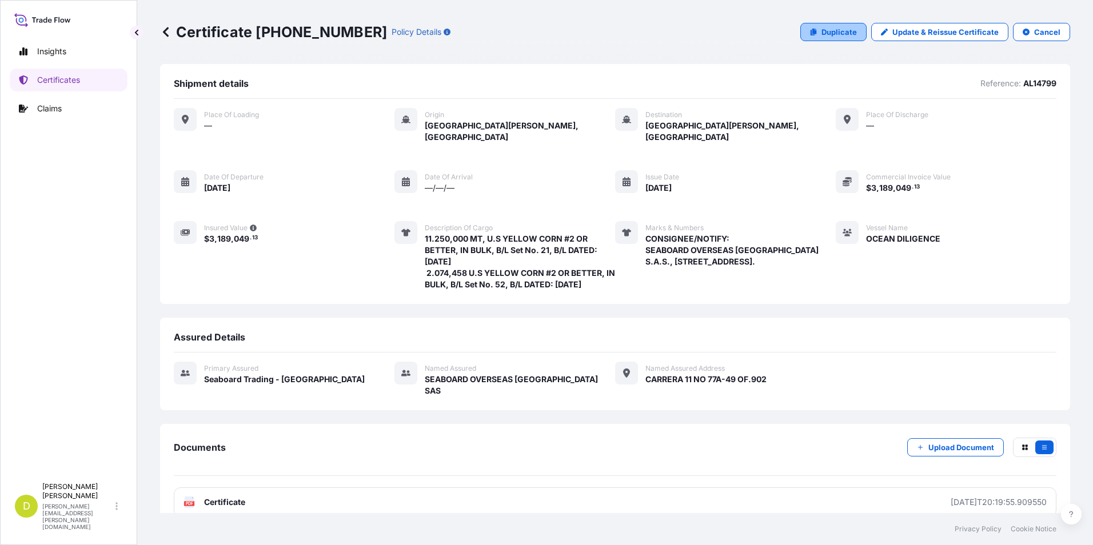
click at [841, 26] on p "Duplicate" at bounding box center [838, 31] width 35 height 11
select select "Ocean Vessel"
select select "31639"
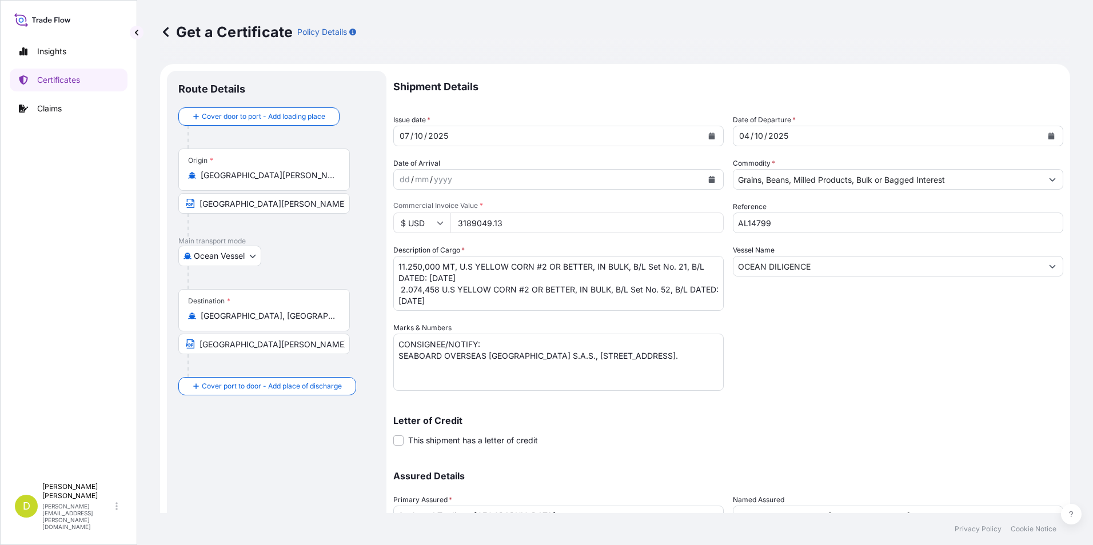
click at [496, 274] on textarea "11.250,000 MT, U.S YELLOW CORN #2 OR BETTER, IN BULK, B/L Set No. 21, B/L DATED…" at bounding box center [558, 283] width 330 height 55
drag, startPoint x: 461, startPoint y: 270, endPoint x: 628, endPoint y: 267, distance: 167.5
click at [628, 267] on textarea "11.250,000 MT, U.S YELLOW CORN #2 OR BETTER, IN BULK, B/L Set No. 21, B/L DATED…" at bounding box center [558, 283] width 330 height 55
paste textarea "SOYBEAN MEAL, IN BULK"
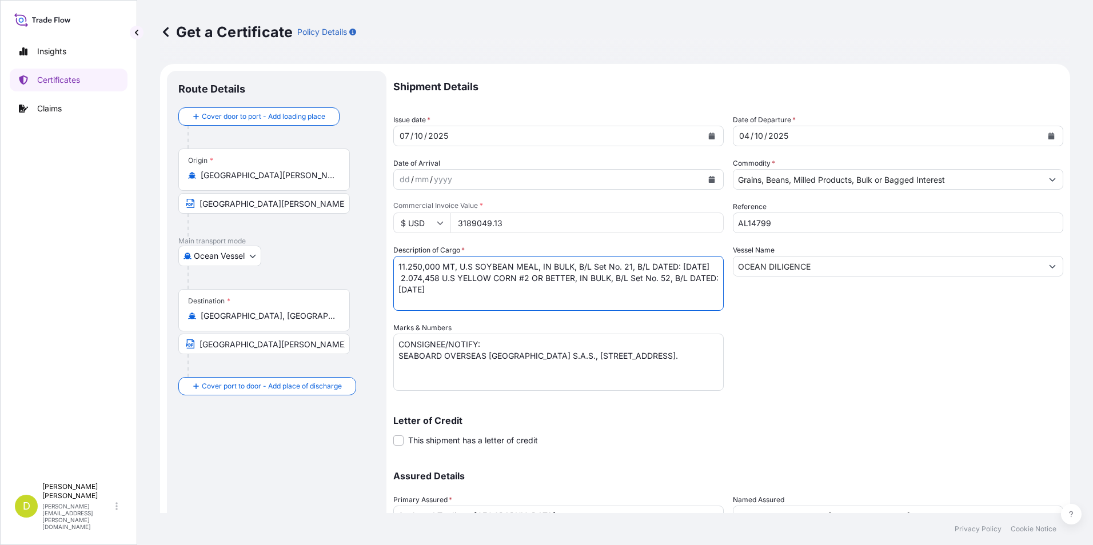
click at [658, 283] on textarea "11.250,000 MT, U.S YELLOW CORN #2 OR BETTER, IN BULK, B/L Set No. 21, B/L DATED…" at bounding box center [558, 283] width 330 height 55
click at [628, 269] on textarea "11.250,000 MT, U.S YELLOW CORN #2 OR BETTER, IN BULK, B/L Set No. 21, B/L DATED…" at bounding box center [558, 283] width 330 height 55
click at [666, 291] on textarea "11.250,000 MT, U.S YELLOW CORN #2 OR BETTER, IN BULK, B/L Set No. 21, B/L DATED…" at bounding box center [558, 283] width 330 height 55
drag, startPoint x: 459, startPoint y: 266, endPoint x: 482, endPoint y: 277, distance: 25.3
click at [482, 277] on textarea "11.250,000 MT, U.S YELLOW CORN #2 OR BETTER, IN BULK, B/L Set No. 21, B/L DATED…" at bounding box center [558, 283] width 330 height 55
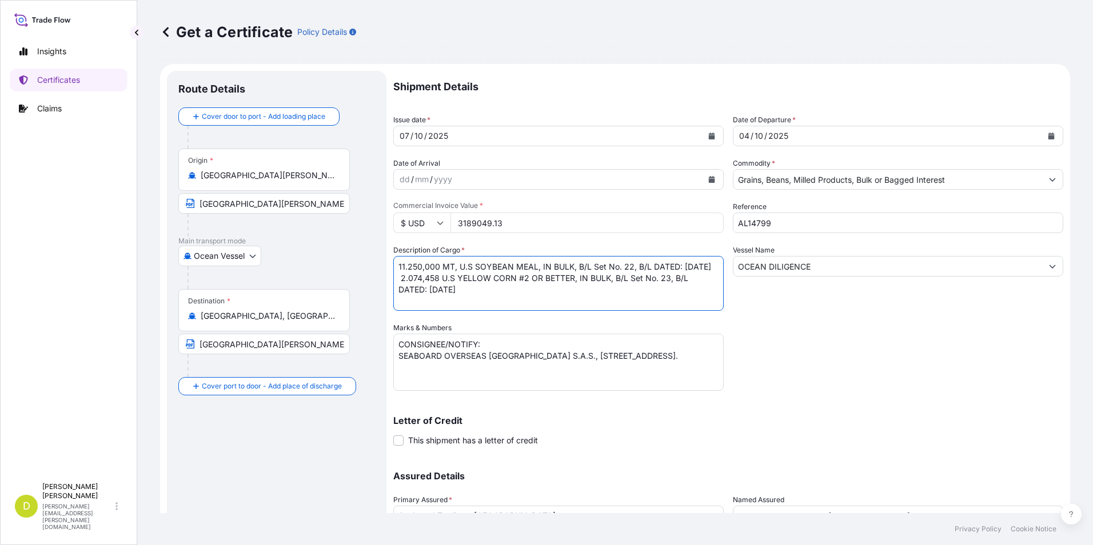
drag, startPoint x: 440, startPoint y: 290, endPoint x: 522, endPoint y: 299, distance: 82.8
click at [522, 299] on textarea "11.250,000 MT, U.S YELLOW CORN #2 OR BETTER, IN BULK, B/L Set No. 21, B/L DATED…" at bounding box center [558, 283] width 330 height 55
paste textarea "SOYBEAN MEAL, IN BULK, B/L Set No. 22"
click at [613, 291] on textarea "11.250,000 MT, U.S YELLOW CORN #2 OR BETTER, IN BULK, B/L Set No. 21, B/L DATED…" at bounding box center [558, 283] width 330 height 55
drag, startPoint x: 438, startPoint y: 270, endPoint x: 378, endPoint y: 271, distance: 60.0
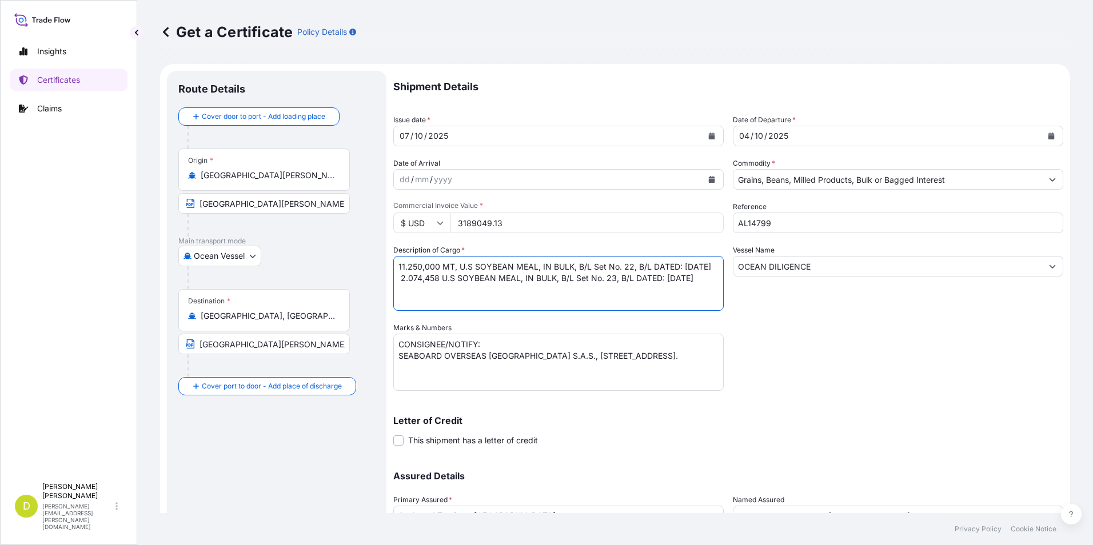
click at [378, 271] on form "Route Details Cover door to port - Add loading place Place of loading Road / [G…" at bounding box center [615, 337] width 910 height 547
paste textarea "4.376,300"
drag, startPoint x: 428, startPoint y: 294, endPoint x: 437, endPoint y: 293, distance: 9.2
click at [428, 294] on textarea "11.250,000 MT, U.S YELLOW CORN #2 OR BETTER, IN BULK, B/L Set No. 21, B/L DATED…" at bounding box center [558, 283] width 330 height 55
drag, startPoint x: 436, startPoint y: 291, endPoint x: 373, endPoint y: 291, distance: 63.4
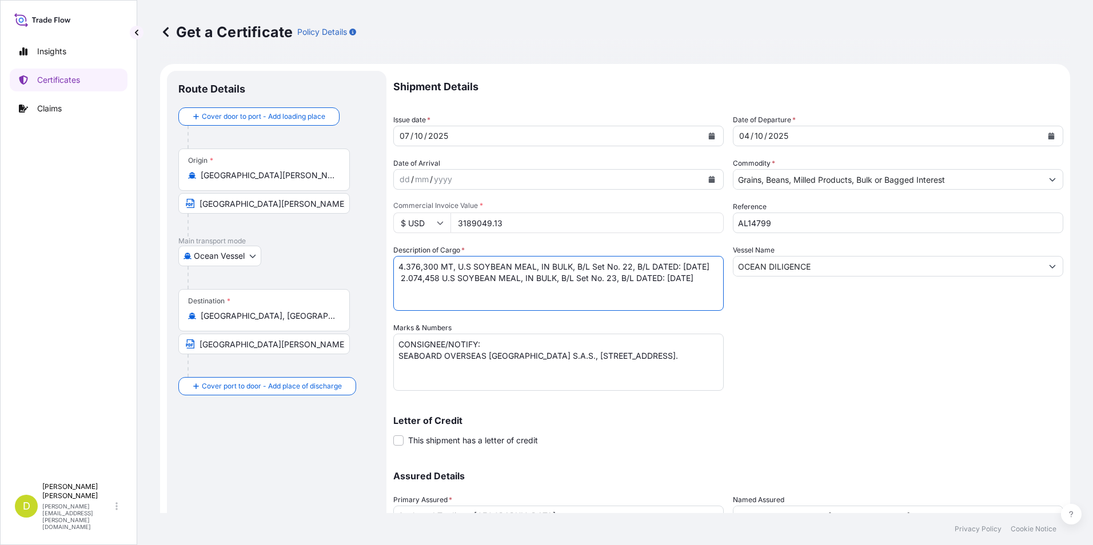
click at [373, 291] on form "Route Details Cover door to port - Add loading place Place of loading Road / [G…" at bounding box center [615, 337] width 910 height 547
paste textarea "2.700,000"
click at [465, 295] on textarea "11.250,000 MT, U.S YELLOW CORN #2 OR BETTER, IN BULK, B/L Set No. 21, B/L DATED…" at bounding box center [558, 283] width 330 height 55
click at [412, 306] on textarea "11.250,000 MT, U.S YELLOW CORN #2 OR BETTER, IN BULK, B/L Set No. 21, B/L DATED…" at bounding box center [558, 283] width 330 height 55
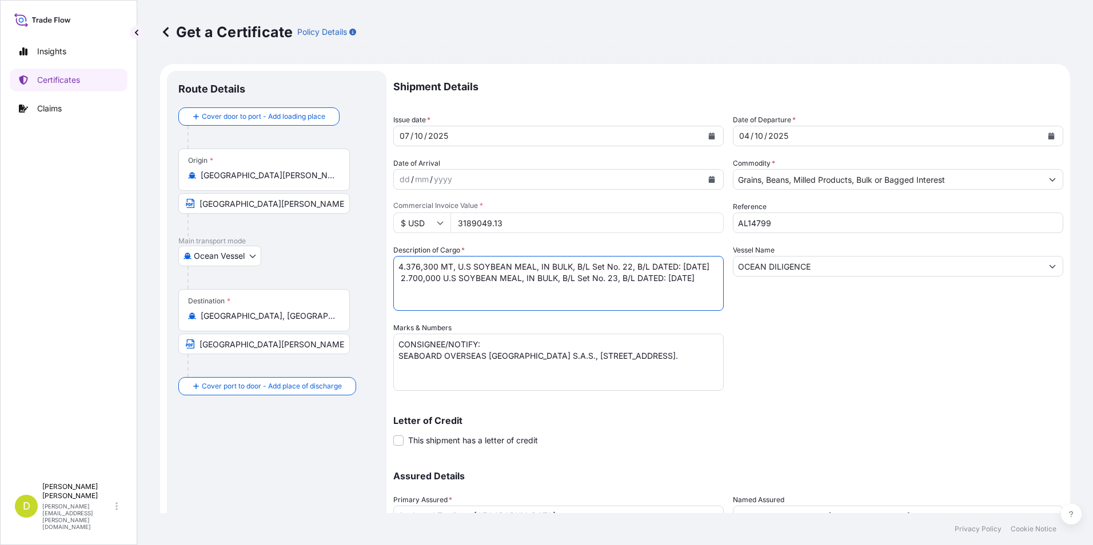
paste textarea "281,961"
click at [449, 288] on textarea "11.250,000 MT, U.S YELLOW CORN #2 OR BETTER, IN BULK, B/L Set No. 21, B/L DATED…" at bounding box center [558, 283] width 330 height 55
click at [444, 293] on textarea "11.250,000 MT, U.S YELLOW CORN #2 OR BETTER, IN BULK, B/L Set No. 21, B/L DATED…" at bounding box center [558, 283] width 330 height 55
drag, startPoint x: 439, startPoint y: 268, endPoint x: 452, endPoint y: 269, distance: 12.6
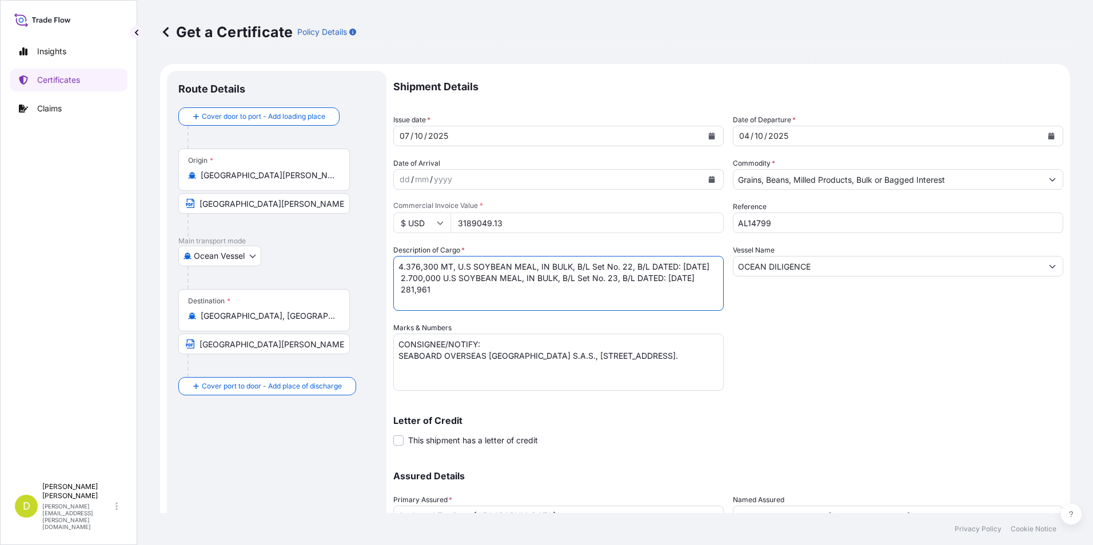
click at [452, 269] on textarea "11.250,000 MT, U.S YELLOW CORN #2 OR BETTER, IN BULK, B/L Set No. 21, B/L DATED…" at bounding box center [558, 283] width 330 height 55
click at [450, 273] on textarea "11.250,000 MT, U.S YELLOW CORN #2 OR BETTER, IN BULK, B/L Set No. 21, B/L DATED…" at bounding box center [558, 283] width 330 height 55
drag, startPoint x: 442, startPoint y: 271, endPoint x: 472, endPoint y: 281, distance: 32.0
click at [472, 281] on textarea "11.250,000 MT, U.S YELLOW CORN #2 OR BETTER, IN BULK, B/L Set No. 21, B/L DATED…" at bounding box center [558, 283] width 330 height 55
click at [458, 298] on textarea "11.250,000 MT, U.S YELLOW CORN #2 OR BETTER, IN BULK, B/L Set No. 21, B/L DATED…" at bounding box center [558, 283] width 330 height 55
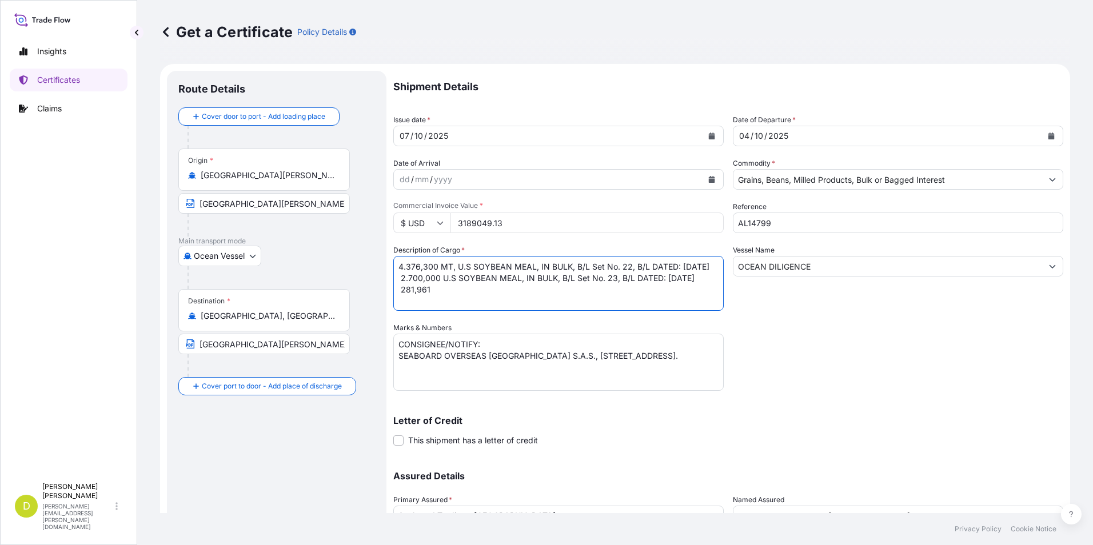
paste textarea "U.S SOYBEAN MEAL, IN BULK, B/L Set No. 23, B/L DATED: [DATE]"
click at [606, 296] on textarea "11.250,000 MT, U.S YELLOW CORN #2 OR BETTER, IN BULK, B/L Set No. 21, B/L DATED…" at bounding box center [558, 283] width 330 height 55
type textarea "4.376,300 MT, U.S SOYBEAN MEAL, IN BULK, B/L Set No. 22, B/L DATED: [DATE] 2.70…"
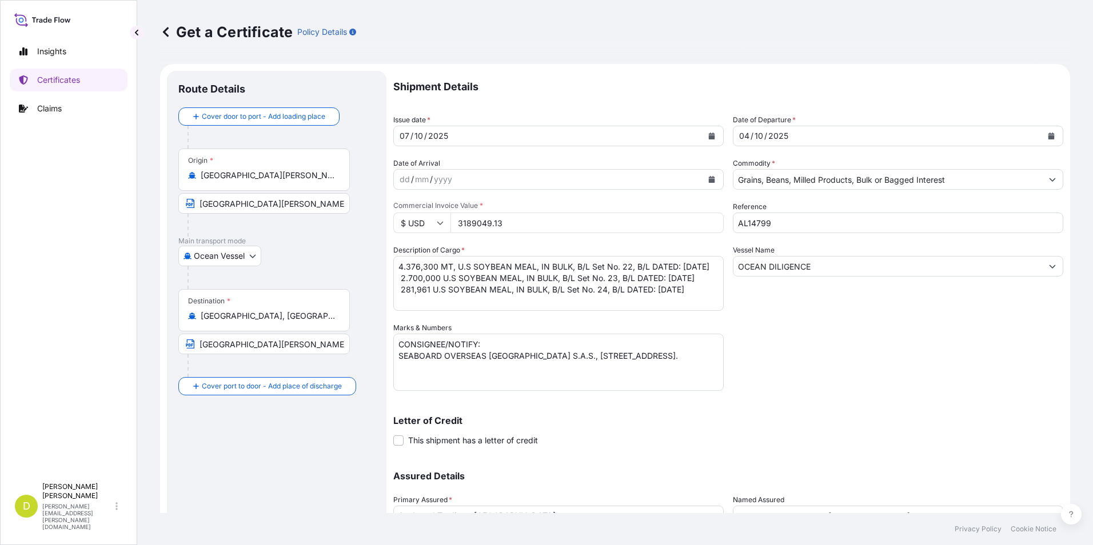
click at [601, 226] on input "3189049.13" at bounding box center [586, 223] width 273 height 21
type input "2731025.93"
click at [965, 363] on div "Shipment Details Issue date * [DATE] Date of Departure * [DATE] Date of Arrival…" at bounding box center [728, 321] width 670 height 501
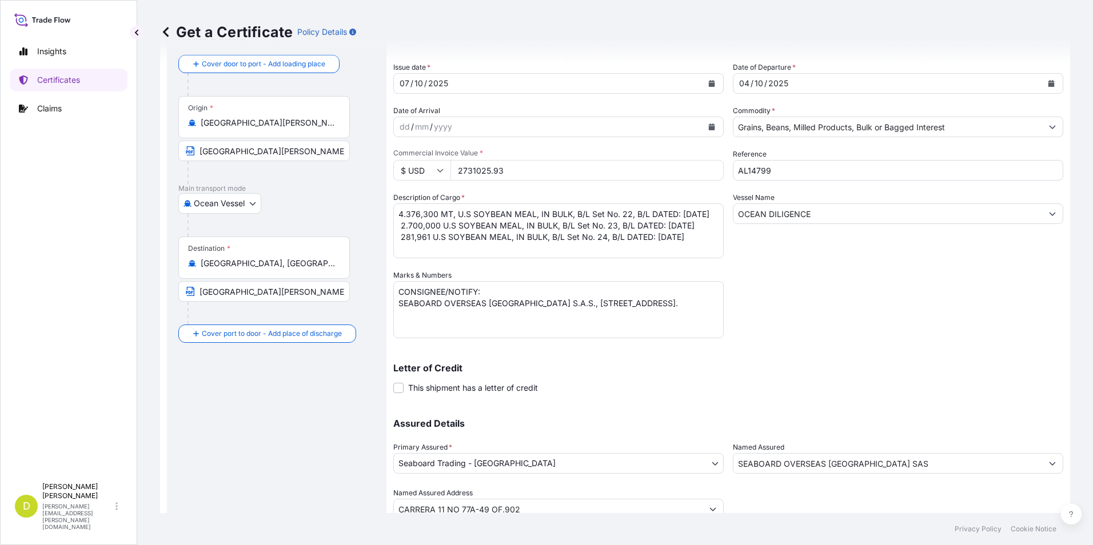
scroll to position [98, 0]
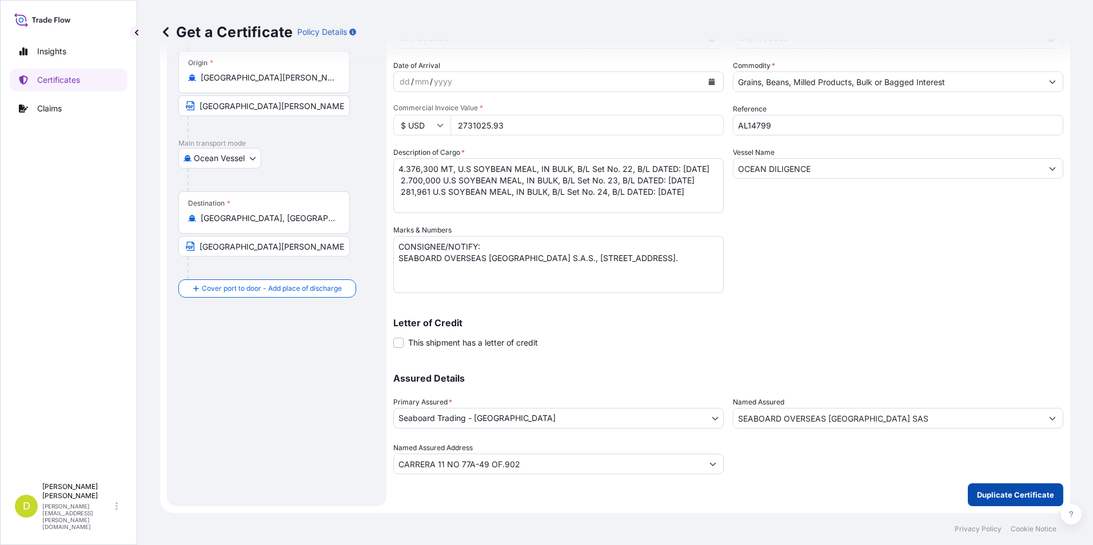
click at [1018, 493] on p "Duplicate Certificate" at bounding box center [1015, 494] width 77 height 11
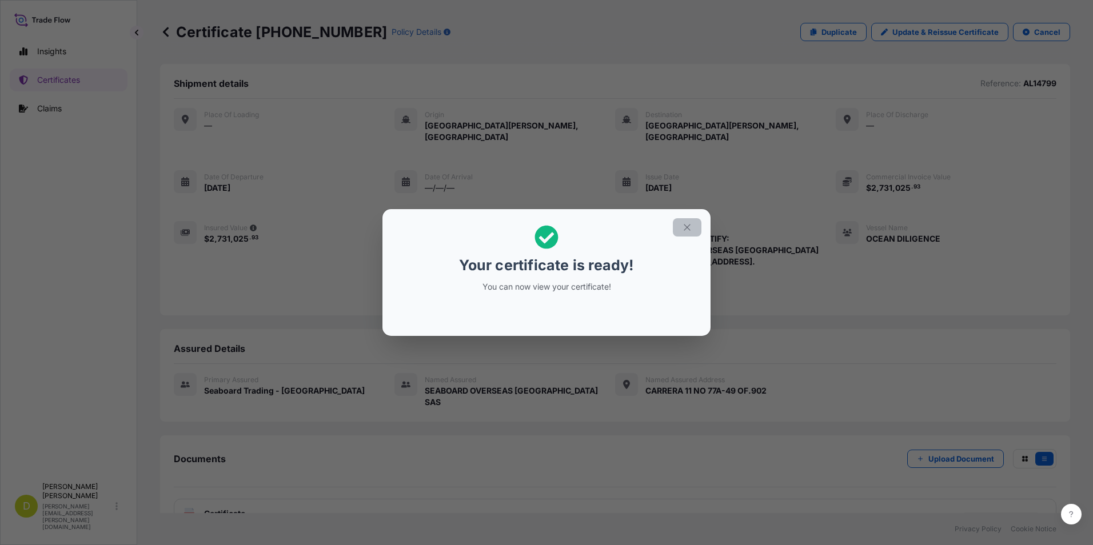
click at [691, 223] on icon "button" at bounding box center [687, 227] width 10 height 10
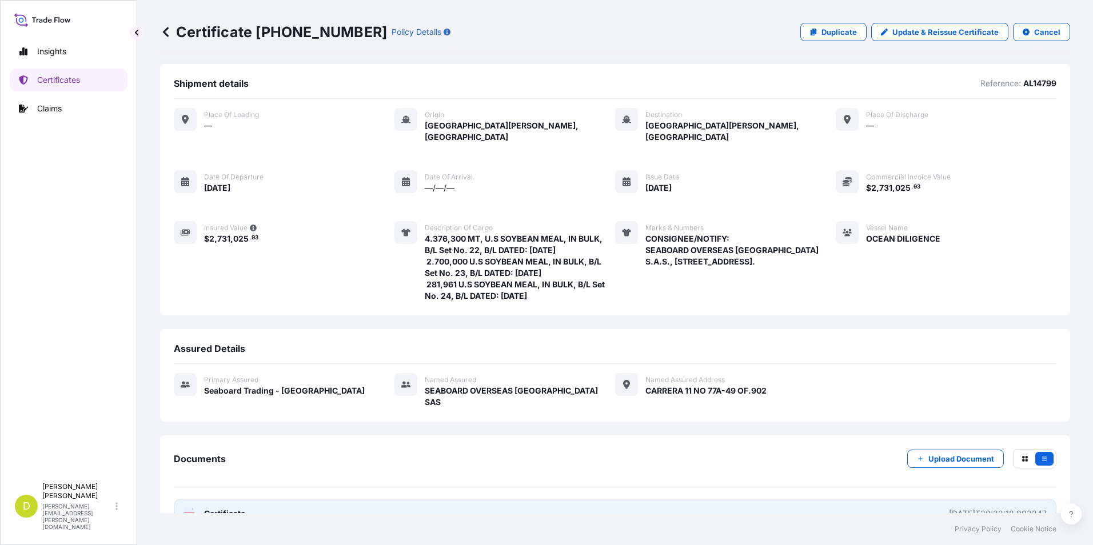
click at [597, 499] on link "PDF Certificate [DATE]T20:22:18.993247" at bounding box center [615, 514] width 882 height 30
